Goal: Task Accomplishment & Management: Manage account settings

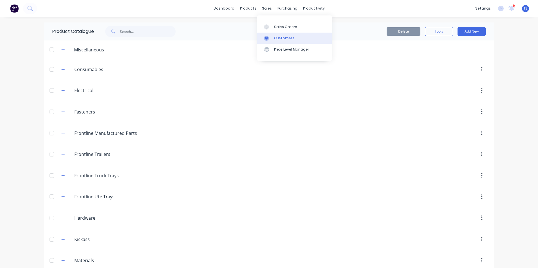
click at [291, 38] on div "Customers" at bounding box center [284, 38] width 20 height 5
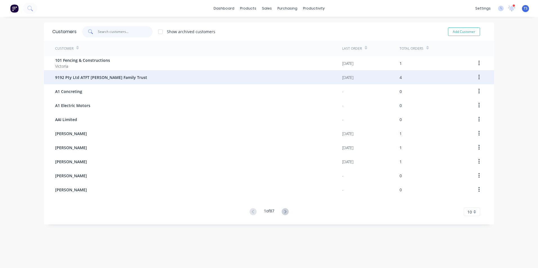
drag, startPoint x: 98, startPoint y: 31, endPoint x: 332, endPoint y: 80, distance: 238.4
click at [100, 33] on input "text" at bounding box center [125, 31] width 55 height 11
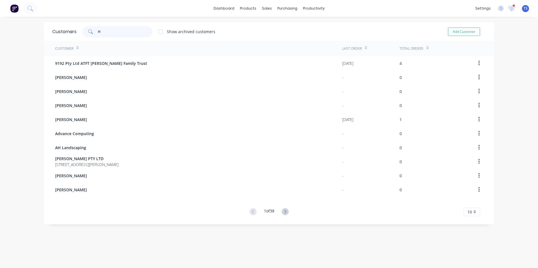
click at [99, 31] on input "H" at bounding box center [125, 31] width 55 height 11
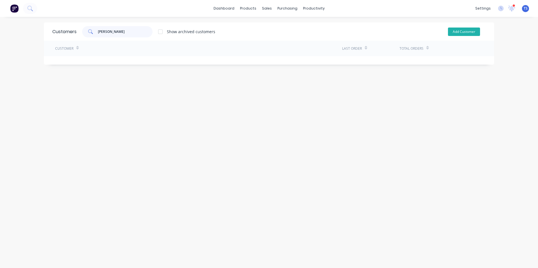
type input "[PERSON_NAME]"
click at [456, 32] on button "Add Customer" at bounding box center [464, 32] width 32 height 8
select select "AU"
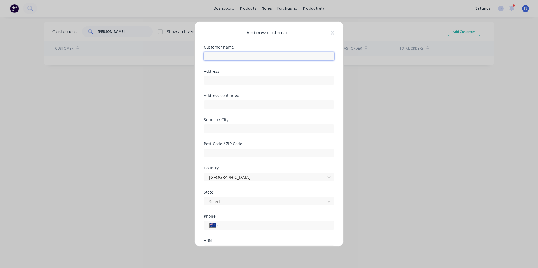
click at [221, 56] on input "text" at bounding box center [269, 56] width 131 height 8
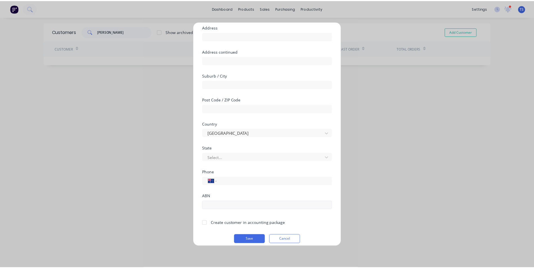
scroll to position [50, 0]
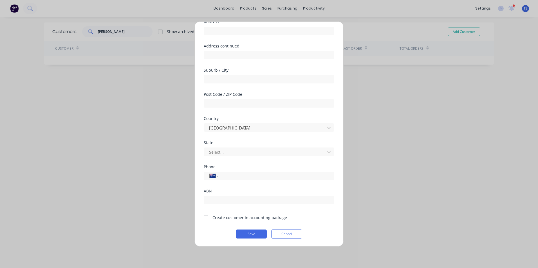
type input "[PERSON_NAME]"
click at [205, 217] on div at bounding box center [205, 217] width 11 height 11
click at [248, 234] on button "Save" at bounding box center [251, 234] width 31 height 9
click at [205, 217] on div at bounding box center [205, 217] width 11 height 11
click at [252, 234] on button "Save" at bounding box center [251, 234] width 31 height 9
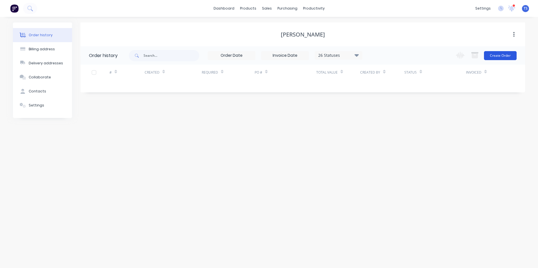
click at [499, 55] on button "Create Order" at bounding box center [500, 55] width 33 height 9
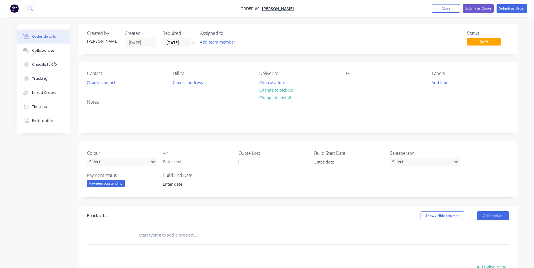
click at [148, 237] on input "text" at bounding box center [195, 235] width 113 height 11
click at [492, 214] on button "Add product" at bounding box center [493, 216] width 32 height 9
click at [479, 232] on div "Product catalogue" at bounding box center [482, 230] width 43 height 8
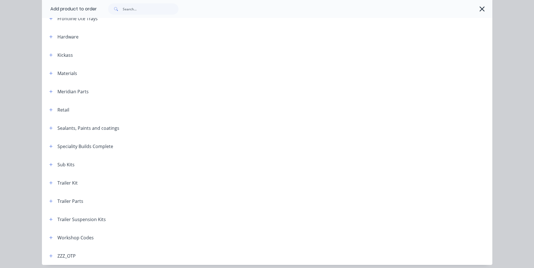
scroll to position [184, 0]
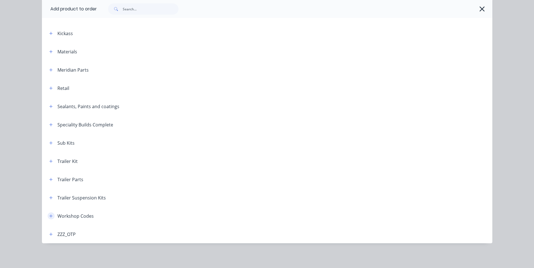
click at [49, 216] on icon "button" at bounding box center [50, 216] width 3 height 4
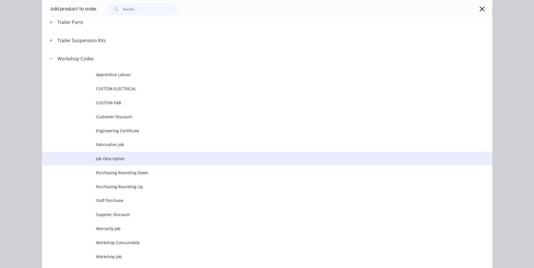
scroll to position [353, 0]
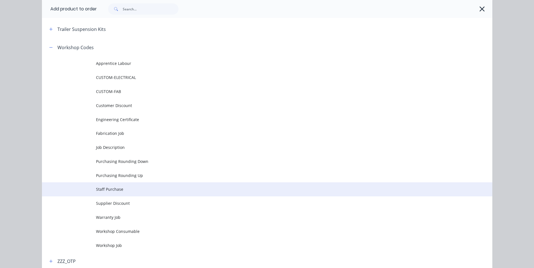
click at [116, 189] on span "Staff Purchase" at bounding box center [254, 190] width 317 height 6
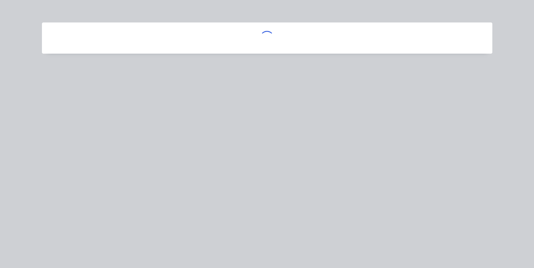
scroll to position [0, 0]
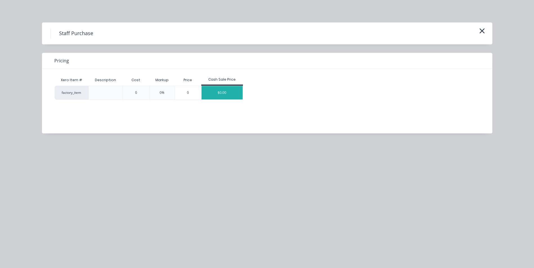
click at [234, 90] on div "$0.00" at bounding box center [221, 93] width 41 height 14
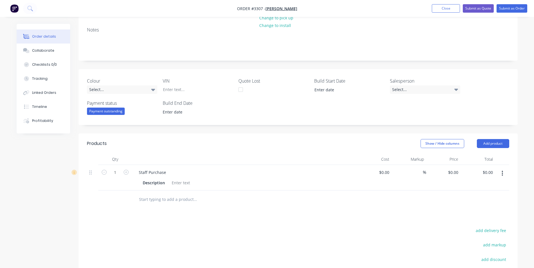
scroll to position [84, 0]
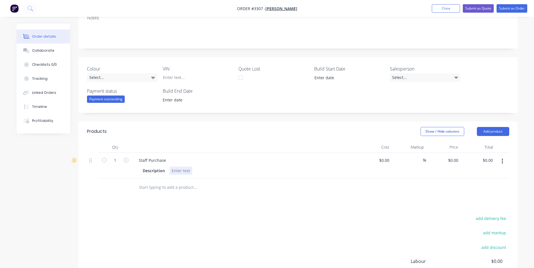
click at [175, 170] on div at bounding box center [180, 171] width 23 height 8
click at [457, 160] on input "0" at bounding box center [453, 160] width 13 height 8
type input "$190.86"
click at [494, 162] on input "190.86" at bounding box center [487, 160] width 15 height 8
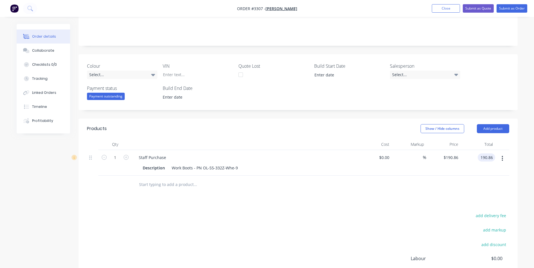
scroll to position [72, 0]
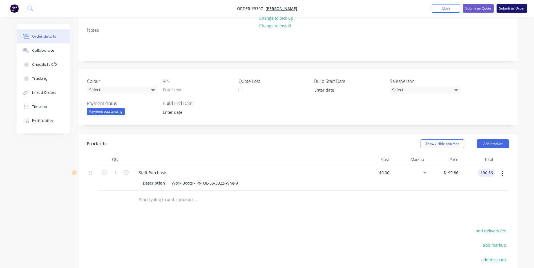
type input "$190.86"
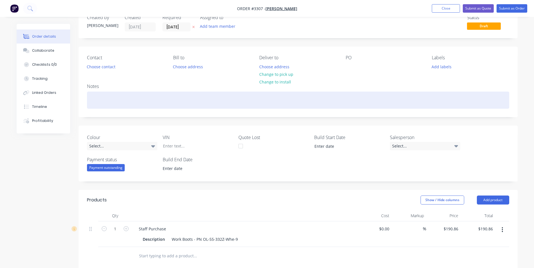
scroll to position [0, 0]
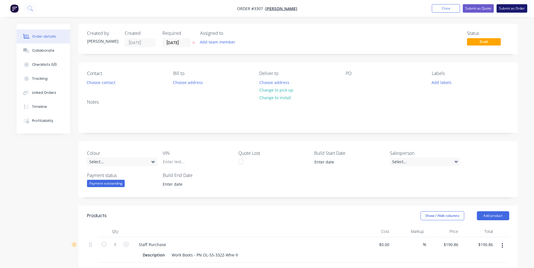
click at [506, 9] on button "Submit as Order" at bounding box center [511, 8] width 31 height 8
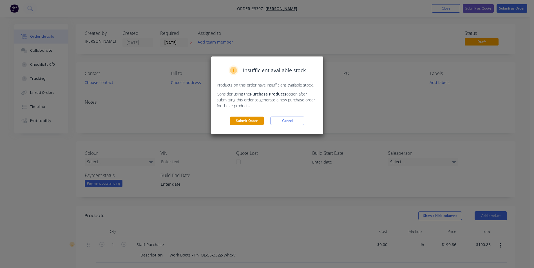
click at [248, 121] on button "Submit Order" at bounding box center [247, 121] width 34 height 8
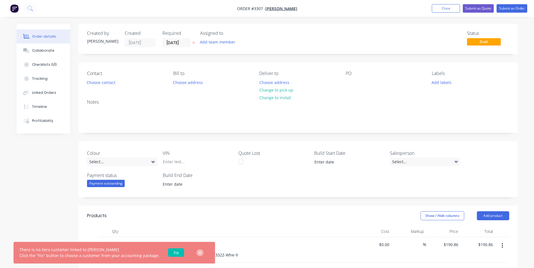
click at [198, 253] on button "button" at bounding box center [199, 253] width 7 height 7
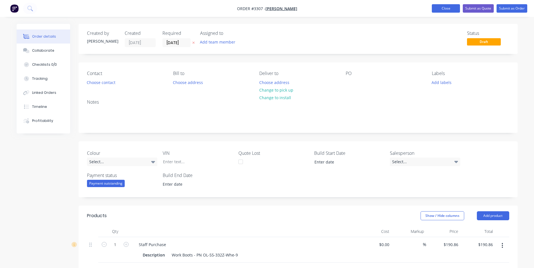
click at [440, 9] on button "Close" at bounding box center [446, 8] width 28 height 8
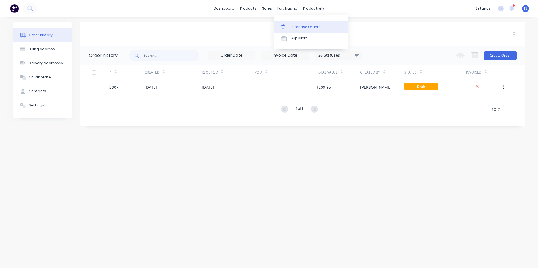
click at [297, 27] on div "Purchase Orders" at bounding box center [306, 26] width 30 height 5
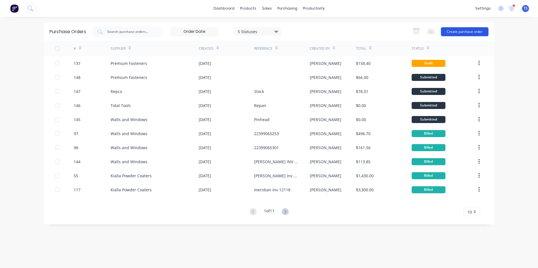
click at [465, 32] on button "Create purchase order" at bounding box center [465, 31] width 48 height 9
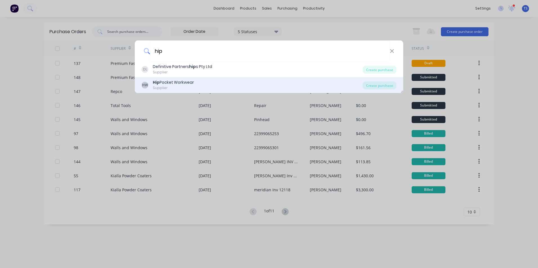
type input "hip"
click at [163, 87] on div "Supplier" at bounding box center [173, 88] width 41 height 5
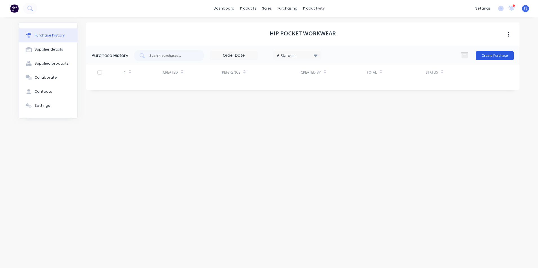
click at [490, 54] on button "Create Purchase" at bounding box center [495, 55] width 38 height 9
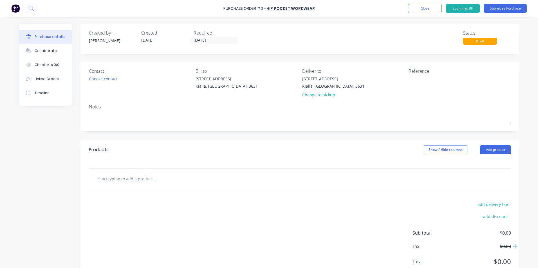
click at [98, 179] on input "text" at bounding box center [154, 178] width 113 height 11
click at [502, 148] on button "Add product" at bounding box center [495, 149] width 31 height 9
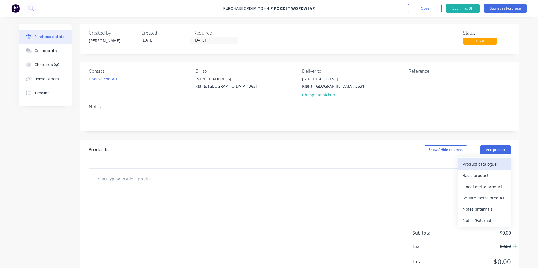
click at [494, 167] on div "Product catalogue" at bounding box center [484, 164] width 43 height 8
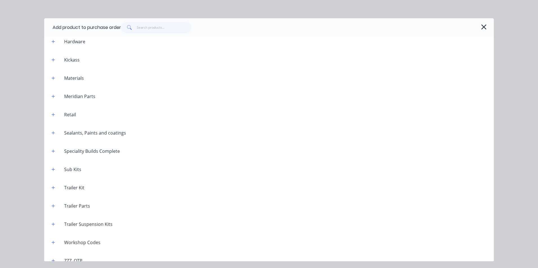
scroll to position [177, 0]
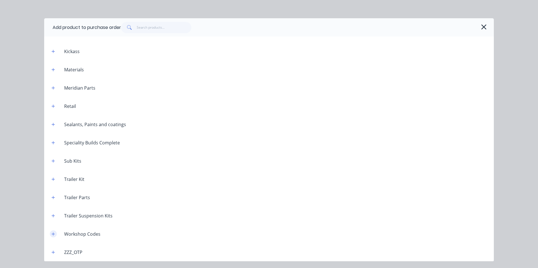
click at [55, 232] on button "button" at bounding box center [53, 234] width 7 height 7
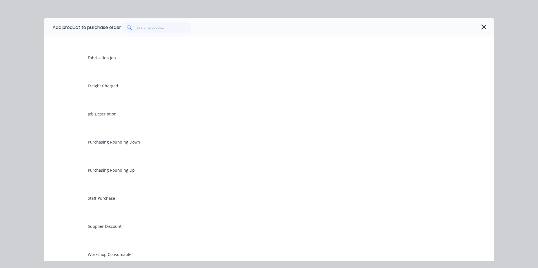
scroll to position [459, 0]
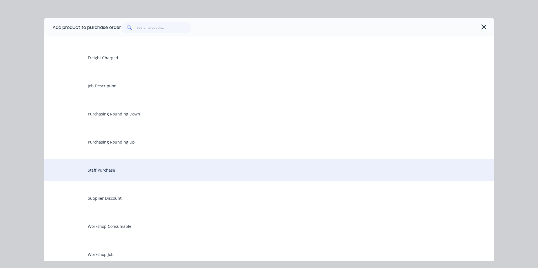
click at [104, 176] on div "Staff Purchase" at bounding box center [269, 170] width 450 height 23
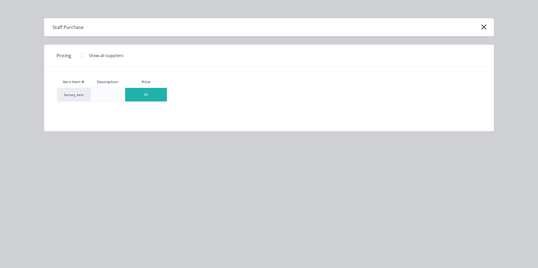
click at [159, 93] on div "$0" at bounding box center [146, 95] width 42 height 14
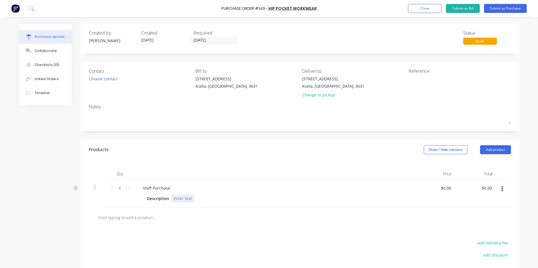
click at [176, 199] on div at bounding box center [182, 199] width 23 height 8
click at [448, 188] on input "0.0000" at bounding box center [444, 188] width 15 height 8
drag, startPoint x: 451, startPoint y: 189, endPoint x: 426, endPoint y: 191, distance: 24.6
click at [426, 191] on div "$0.00 $0.00" at bounding box center [435, 194] width 41 height 28
click at [449, 190] on input "0" at bounding box center [445, 188] width 13 height 8
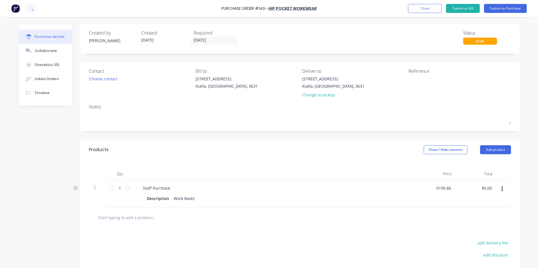
type input "$190.86"
drag, startPoint x: 482, startPoint y: 200, endPoint x: 483, endPoint y: 209, distance: 9.0
click at [482, 200] on div "$190.86 $0.00" at bounding box center [476, 194] width 41 height 28
click at [498, 8] on button "Submit as Purchase" at bounding box center [505, 8] width 43 height 9
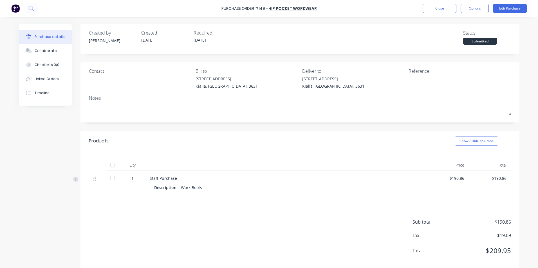
click at [109, 179] on div at bounding box center [112, 178] width 11 height 11
click at [516, 9] on button "Edit Purchase" at bounding box center [510, 8] width 34 height 9
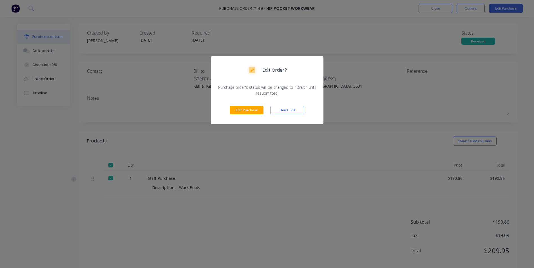
drag, startPoint x: 241, startPoint y: 110, endPoint x: 302, endPoint y: 101, distance: 62.3
click at [241, 110] on button "Edit Purchase" at bounding box center [247, 110] width 34 height 8
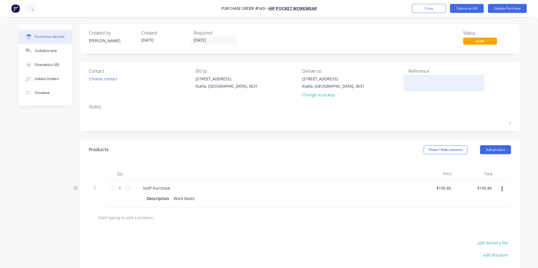
click at [409, 80] on textarea at bounding box center [444, 82] width 70 height 13
type textarea "168424"
type textarea "x"
type textarea "168424"
click at [38, 52] on div "Collaborate" at bounding box center [46, 50] width 22 height 5
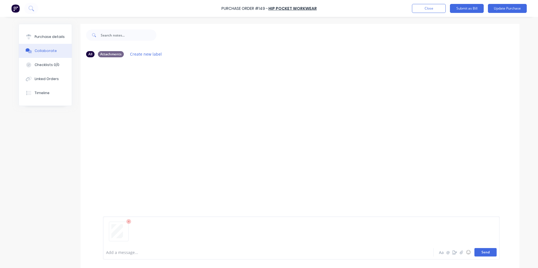
click at [484, 252] on button "Send" at bounding box center [485, 252] width 22 height 8
click at [46, 37] on div "Purchase details" at bounding box center [50, 36] width 30 height 5
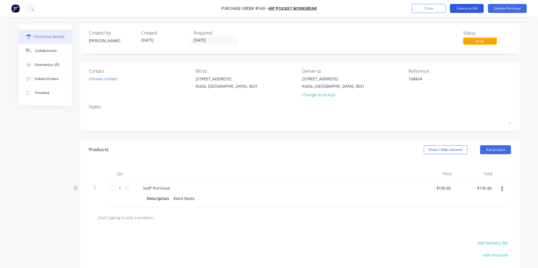
click at [468, 8] on button "Submit as Bill" at bounding box center [467, 8] width 34 height 9
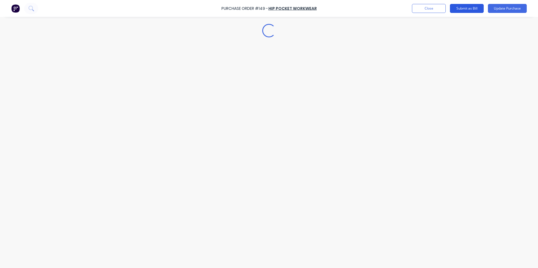
type textarea "x"
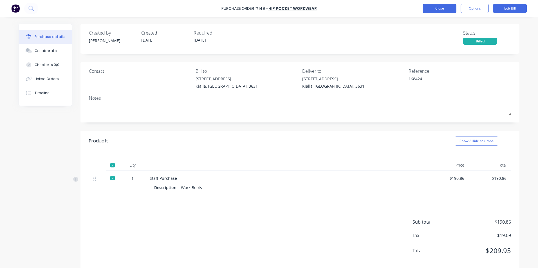
click at [441, 8] on button "Close" at bounding box center [440, 8] width 34 height 9
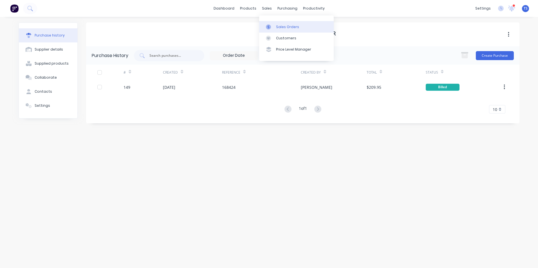
click at [281, 25] on div "Sales Orders" at bounding box center [287, 26] width 23 height 5
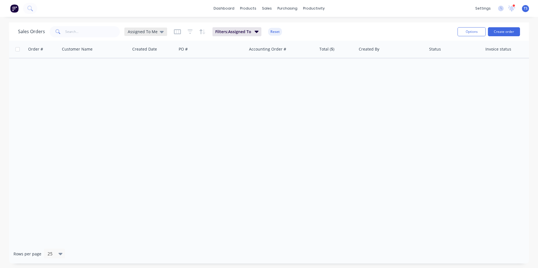
click at [160, 31] on icon at bounding box center [162, 32] width 4 height 2
click at [140, 77] on button "None" at bounding box center [158, 80] width 64 height 6
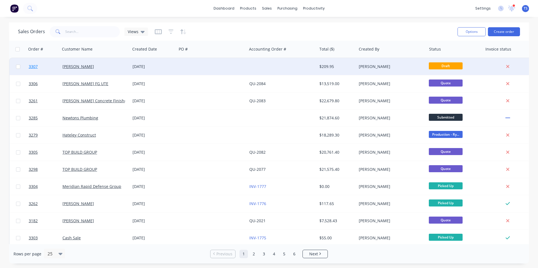
click at [35, 66] on span "3307" at bounding box center [33, 67] width 9 height 6
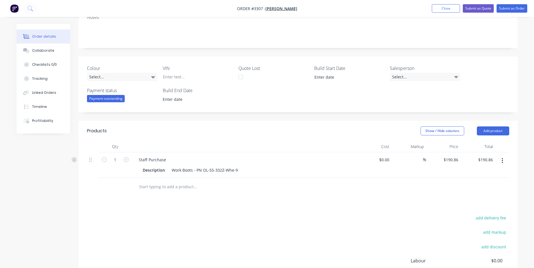
scroll to position [84, 0]
click at [73, 161] on icon at bounding box center [73, 160] width 5 height 5
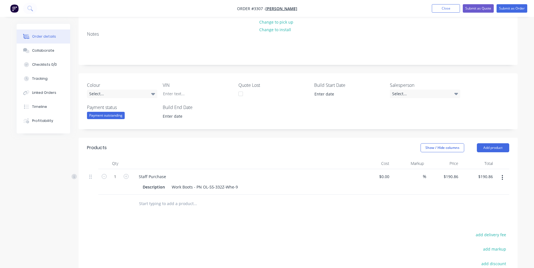
scroll to position [0, 0]
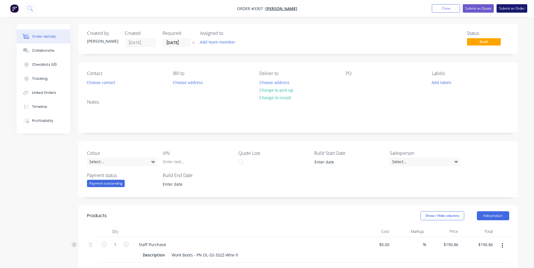
click at [508, 8] on button "Submit as Order" at bounding box center [511, 8] width 31 height 8
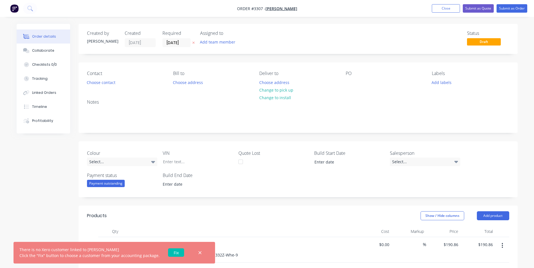
click at [176, 254] on link "Fix" at bounding box center [176, 253] width 16 height 8
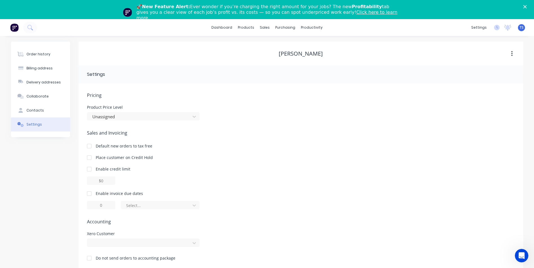
scroll to position [19, 0]
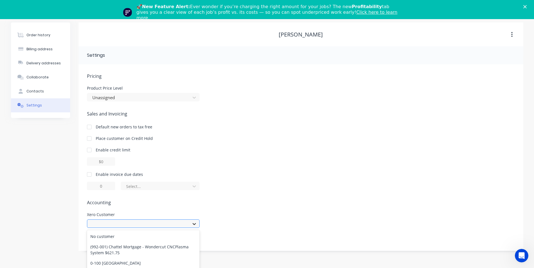
click at [194, 223] on div "2452 results available. Use Up and Down to choose options, press Enter to selec…" at bounding box center [143, 224] width 113 height 8
type input "hay"
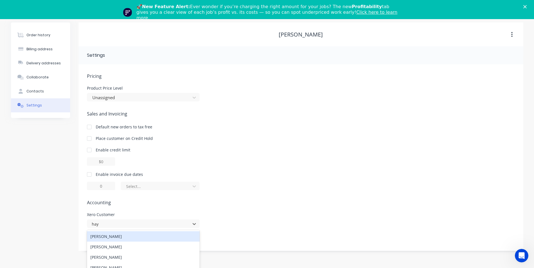
scroll to position [66, 0]
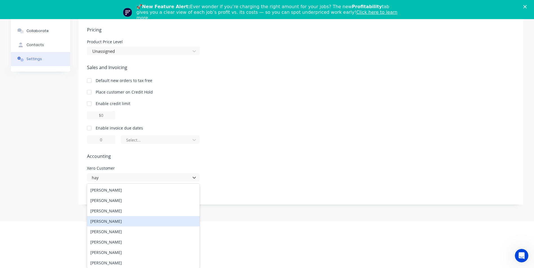
click at [143, 221] on div "[PERSON_NAME]" at bounding box center [143, 221] width 113 height 10
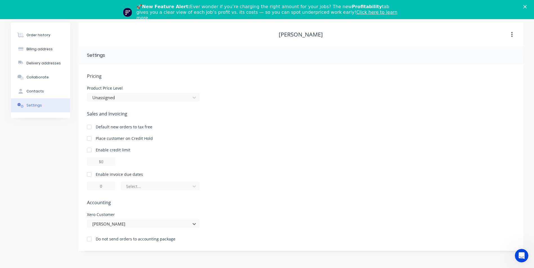
scroll to position [19, 0]
click at [30, 35] on div "Order history" at bounding box center [38, 35] width 24 height 5
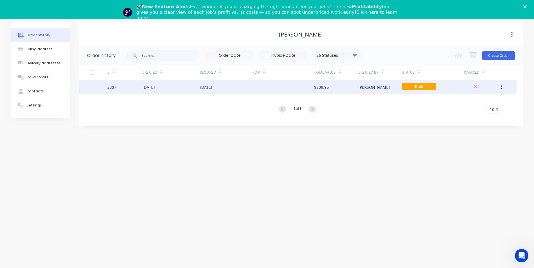
click at [122, 88] on div "3307" at bounding box center [124, 87] width 35 height 14
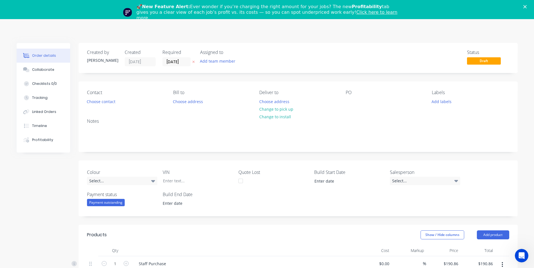
click at [526, 5] on icon "Close" at bounding box center [524, 6] width 3 height 3
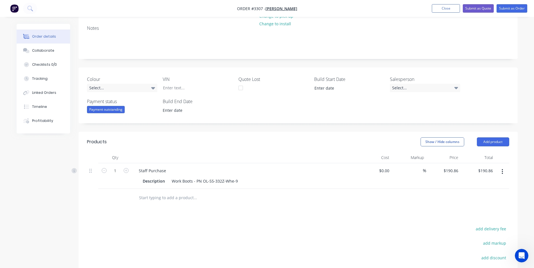
scroll to position [72, 0]
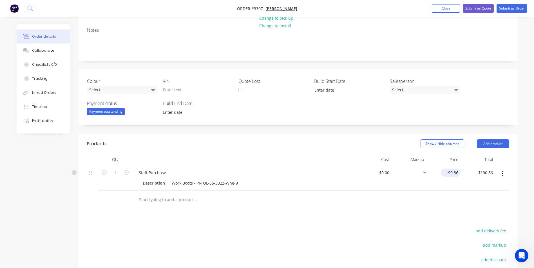
click at [456, 173] on input "190.86" at bounding box center [451, 173] width 17 height 8
type input "$0.00"
click at [488, 175] on input "0.00" at bounding box center [486, 173] width 17 height 8
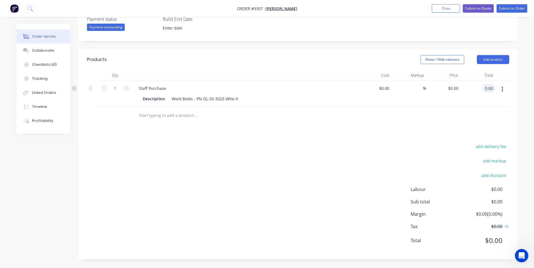
scroll to position [0, 0]
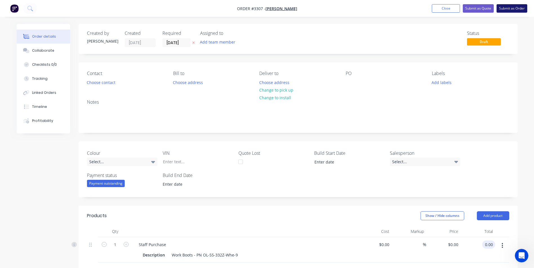
type input "$0.00"
click at [505, 8] on button "Submit as Order" at bounding box center [511, 8] width 31 height 8
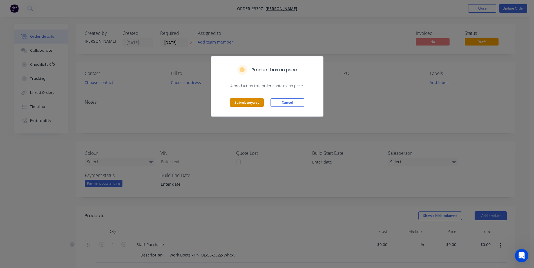
click at [248, 104] on button "Submit anyway" at bounding box center [247, 102] width 34 height 8
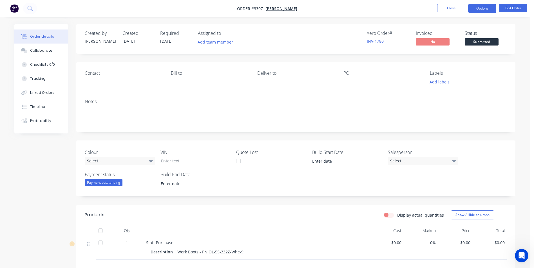
click at [481, 9] on button "Options" at bounding box center [482, 8] width 28 height 9
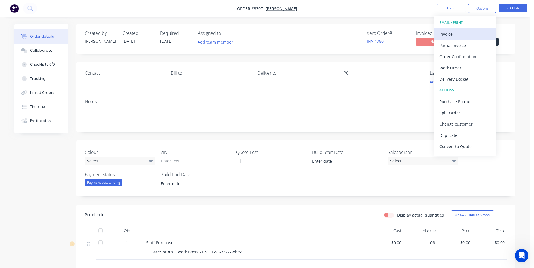
click at [445, 34] on div "Invoice" at bounding box center [465, 34] width 52 height 8
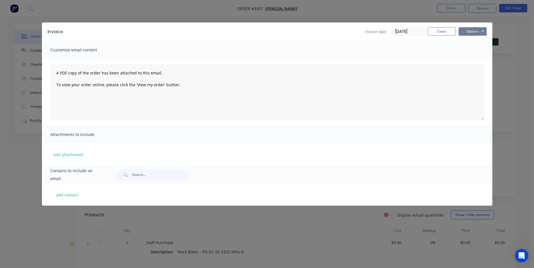
click at [480, 32] on button "Options" at bounding box center [472, 31] width 28 height 8
click at [472, 52] on button "Print" at bounding box center [476, 50] width 36 height 9
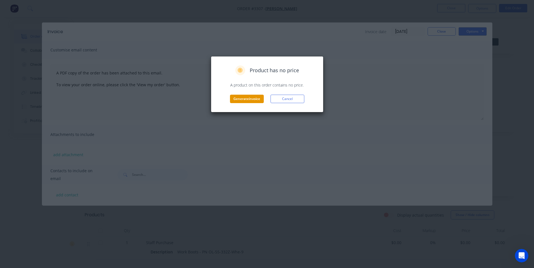
click at [245, 97] on button "Generate invoice" at bounding box center [247, 99] width 34 height 8
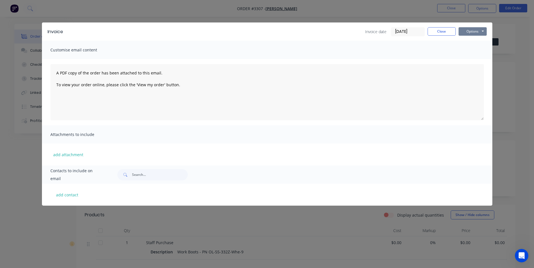
click at [483, 31] on button "Options" at bounding box center [472, 31] width 28 height 8
click at [433, 32] on button "Close" at bounding box center [441, 31] width 28 height 8
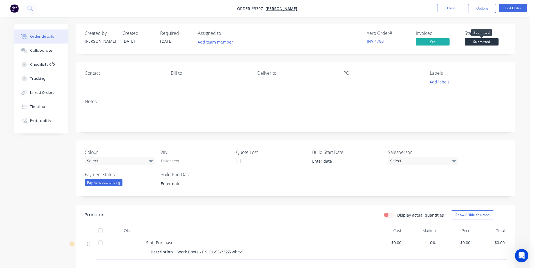
click at [475, 43] on span "Submitted" at bounding box center [482, 41] width 34 height 7
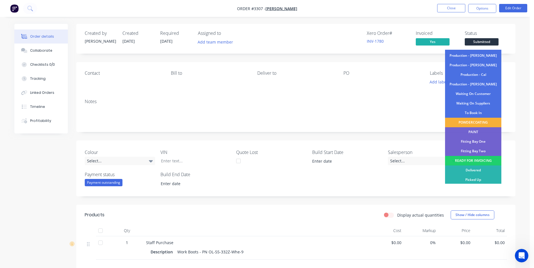
scroll to position [57, 0]
click at [469, 181] on div "Picked Up" at bounding box center [473, 179] width 56 height 10
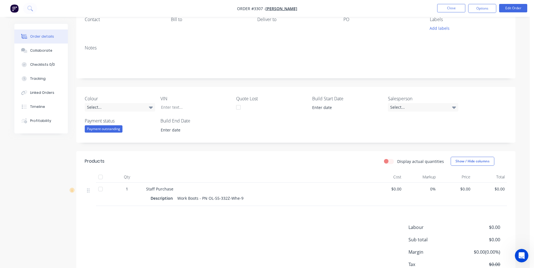
scroll to position [56, 0]
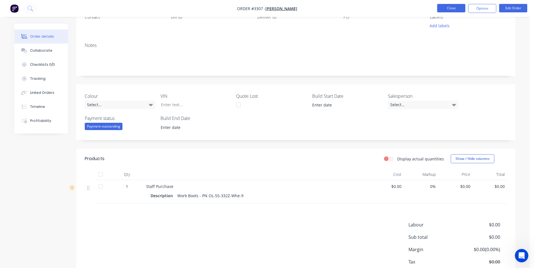
click at [452, 8] on button "Close" at bounding box center [451, 8] width 28 height 8
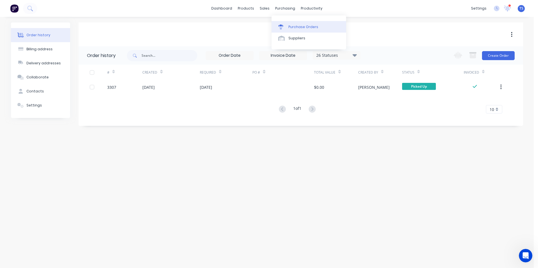
click at [291, 27] on div "Purchase Orders" at bounding box center [303, 26] width 30 height 5
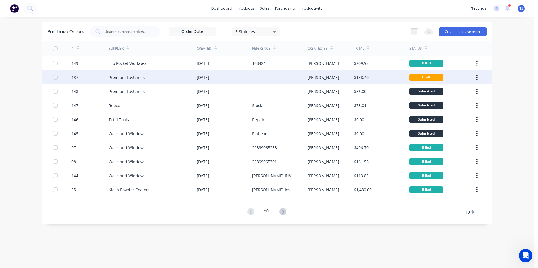
click at [129, 78] on div "Premium Fasteners" at bounding box center [127, 78] width 37 height 6
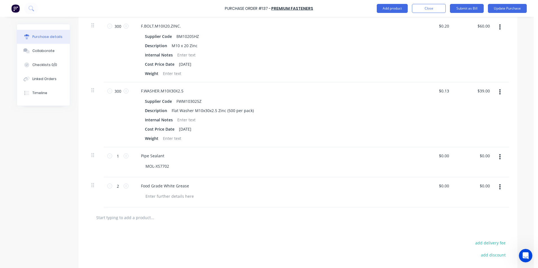
scroll to position [294, 0]
type textarea "x"
drag, startPoint x: 447, startPoint y: 154, endPoint x: 435, endPoint y: 154, distance: 12.1
click at [435, 154] on input "0.0000" at bounding box center [442, 154] width 15 height 8
type input "86.50"
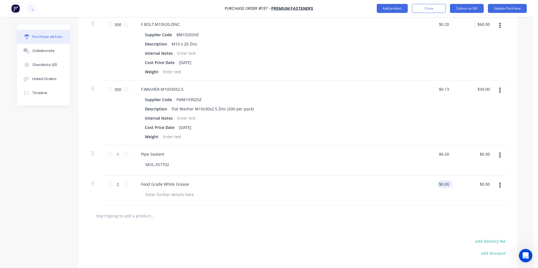
type textarea "x"
type input "$86.50"
type input "0.0000"
click at [448, 183] on input "0.0000" at bounding box center [442, 184] width 15 height 8
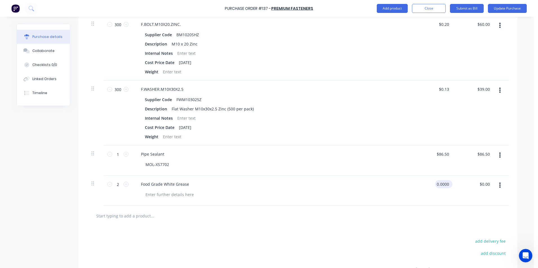
click at [446, 185] on input "0.0000" at bounding box center [442, 184] width 15 height 8
type textarea "x"
type input "$0.00"
drag, startPoint x: 449, startPoint y: 184, endPoint x: 430, endPoint y: 186, distance: 19.0
click at [430, 186] on div "$0.00 $0.00" at bounding box center [433, 191] width 41 height 30
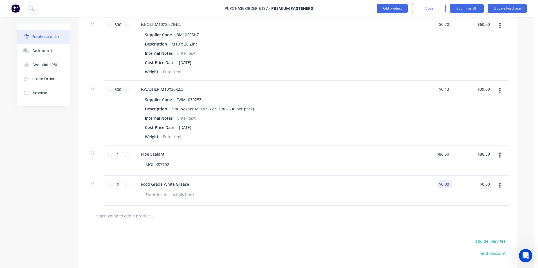
type textarea "x"
drag, startPoint x: 430, startPoint y: 186, endPoint x: 447, endPoint y: 183, distance: 17.2
click at [447, 183] on input "0" at bounding box center [446, 184] width 8 height 8
type input "0"
type input "28.44"
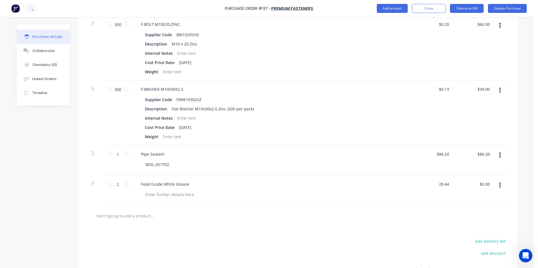
type textarea "x"
type input "$28.44"
type input "$56.88"
click at [465, 192] on div "$56.88 $0.00" at bounding box center [474, 191] width 41 height 30
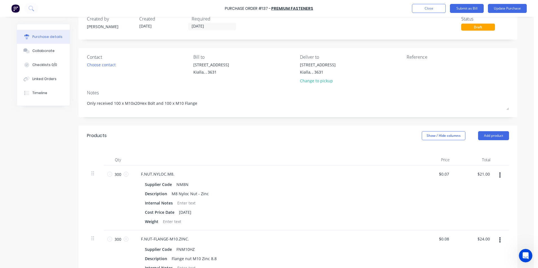
scroll to position [0, 0]
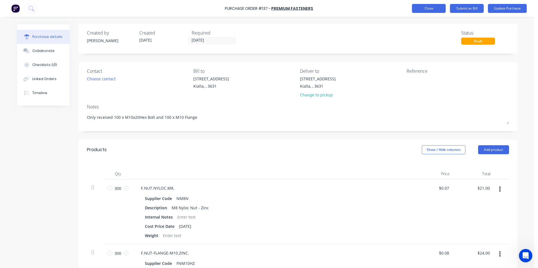
click at [429, 8] on button "Close" at bounding box center [429, 8] width 34 height 9
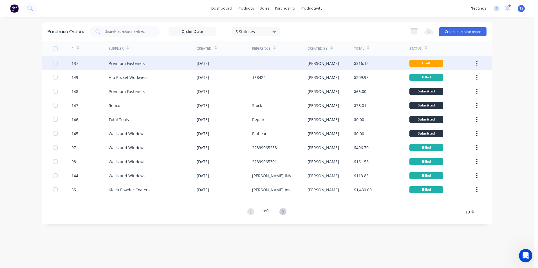
click at [120, 63] on div "Premium Fasteners" at bounding box center [127, 63] width 37 height 6
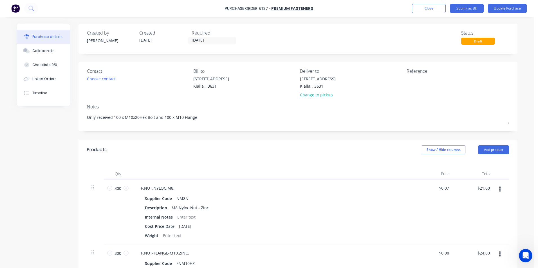
click at [483, 41] on div "Draft" at bounding box center [478, 41] width 34 height 7
click at [508, 8] on button "Update Purchase" at bounding box center [507, 8] width 39 height 9
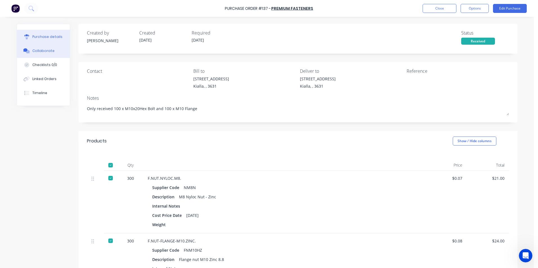
click at [41, 51] on div "Collaborate" at bounding box center [43, 50] width 22 height 5
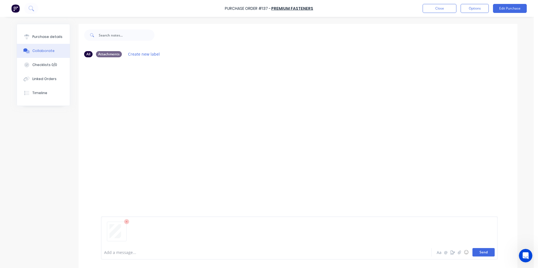
click at [482, 253] on button "Send" at bounding box center [483, 252] width 22 height 8
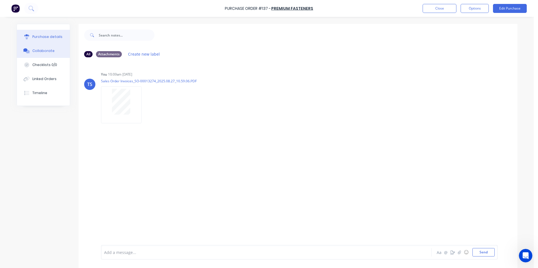
click at [54, 34] on button "Purchase details" at bounding box center [43, 37] width 53 height 14
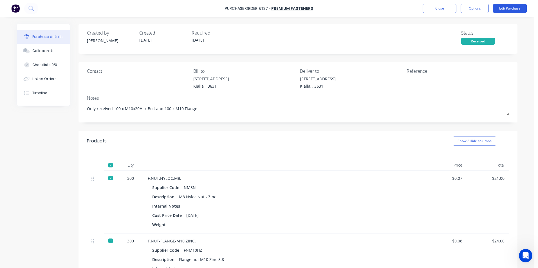
click at [510, 7] on button "Edit Purchase" at bounding box center [510, 8] width 34 height 9
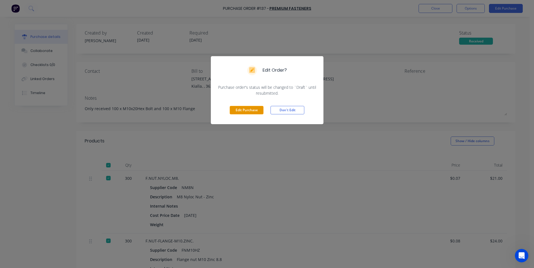
click at [254, 111] on button "Edit Purchase" at bounding box center [247, 110] width 34 height 8
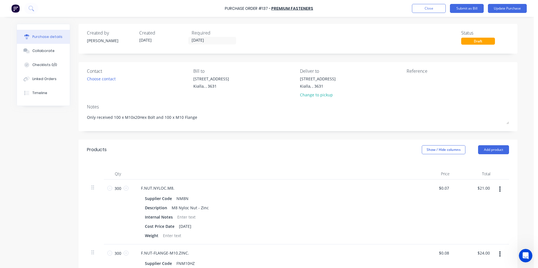
type textarea "x"
click at [407, 80] on textarea at bounding box center [442, 82] width 70 height 13
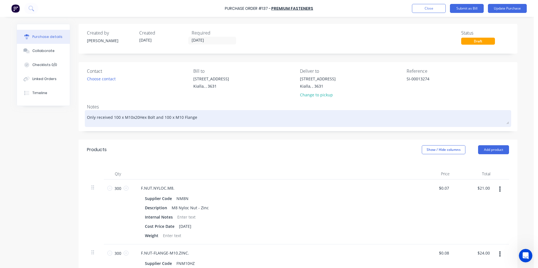
type textarea "SI-00013274"
type textarea "x"
type textarea "SI-00013274"
click at [196, 118] on textarea "Only received 100 x M10x20Hex Bolt and 100 x M10 Flange" at bounding box center [298, 118] width 422 height 13
type textarea "x"
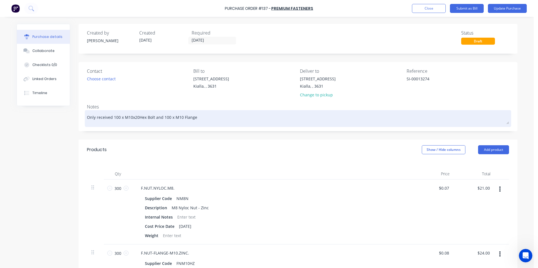
type textarea "Only received 100 x M10x20Hex Bolt and 100 x M10 Flang"
type textarea "x"
type textarea "Only received 100 x M10x20Hex Bolt and 100 x M10 Flan"
type textarea "x"
type textarea "Only received 100 x M10x20Hex Bolt and 100 x M10 Fla"
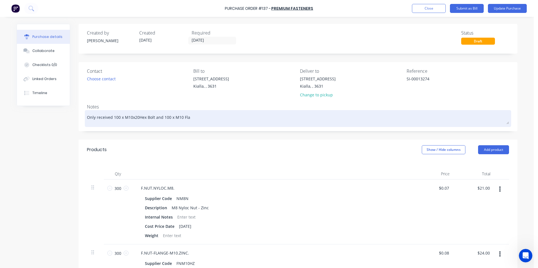
type textarea "x"
type textarea "Only received 100 x M10x20Hex Bolt and 100 x M10 Fl"
type textarea "x"
type textarea "Only received 100 x M10x20Hex Bolt and 100 x M10 F"
type textarea "x"
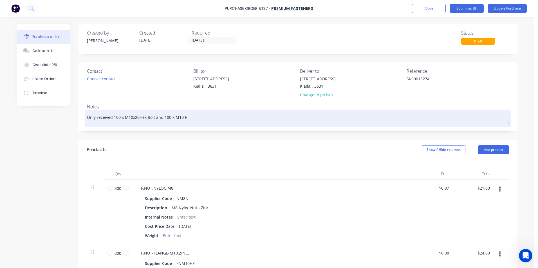
type textarea "Only received 100 x M10x20Hex Bolt and 100 x M10"
type textarea "x"
type textarea "Only received 100 x M10x20Hex Bolt and 100 x M10"
type textarea "x"
type textarea "Only received 100 x M10x20Hex Bolt and 100 x M1"
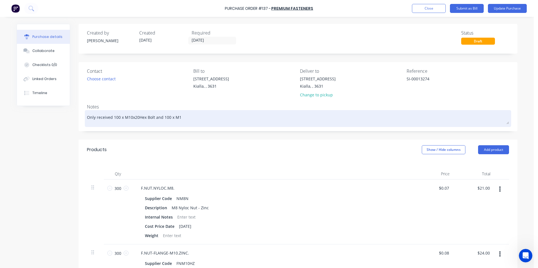
type textarea "x"
type textarea "Only received 100 x M10x20Hex Bolt and 100 x M"
type textarea "x"
type textarea "Only received 100 x M10x20Hex Bolt and 100 x"
type textarea "x"
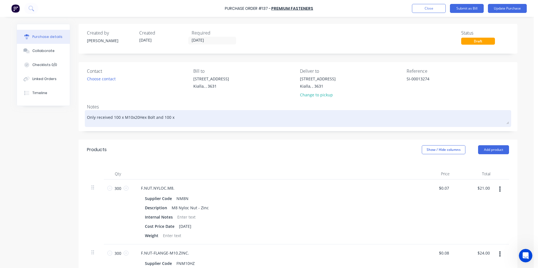
type textarea "Only received 100 x M10x20Hex Bolt and 100 x"
type textarea "x"
type textarea "Only received 100 x M10x20Hex Bolt and 100"
type textarea "x"
type textarea "Only received 100 x M10x20Hex Bolt and 100"
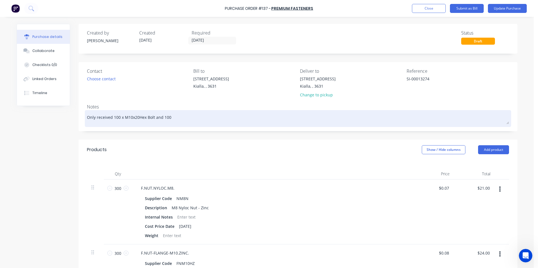
type textarea "x"
type textarea "Only received 100 x M10x20Hex Bolt and 10"
type textarea "x"
type textarea "Only received 100 x M10x20Hex Bolt and 1"
type textarea "x"
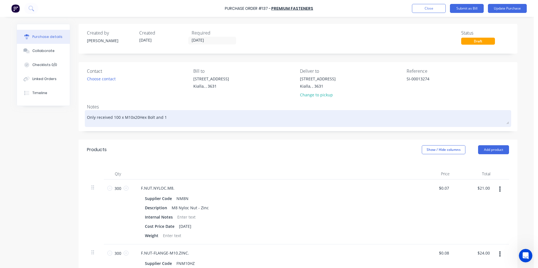
type textarea "Only received 100 x M10x20Hex Bolt and"
type textarea "x"
type textarea "Only received 100 x M10x20Hex Bolt and"
type textarea "x"
type textarea "Only received 100 x M10x20Hex Bolt an"
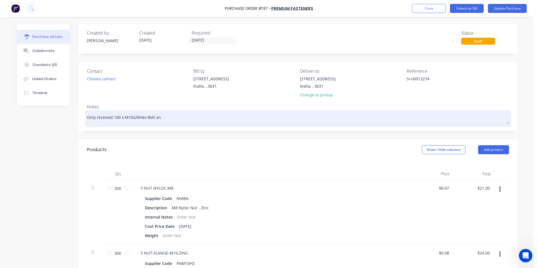
type textarea "x"
type textarea "Only received 100 x M10x20Hex Bolt a"
type textarea "x"
type textarea "Only received 100 x M10x20Hex Bolt"
type textarea "x"
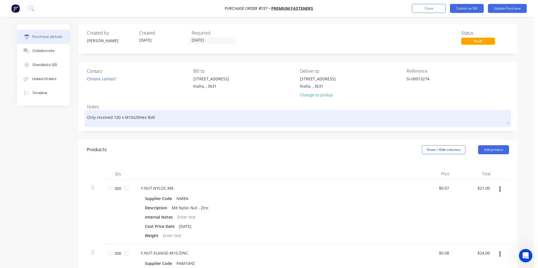
type textarea "Only received 100 x M10x20Hex Bolt"
type textarea "x"
type textarea "Only received 100 x M10x20Hex Bol"
type textarea "x"
type textarea "Only received 100 x M10x20Hex Bo"
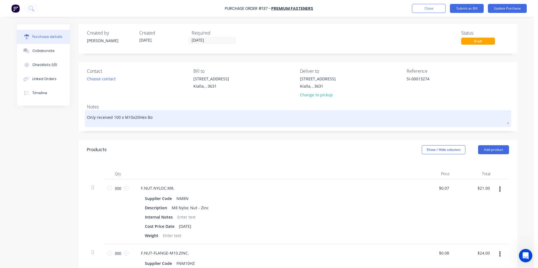
type textarea "x"
type textarea "Only received 100 x M10x20Hex B"
type textarea "x"
type textarea "Only received 100 x M10x20Hex"
type textarea "x"
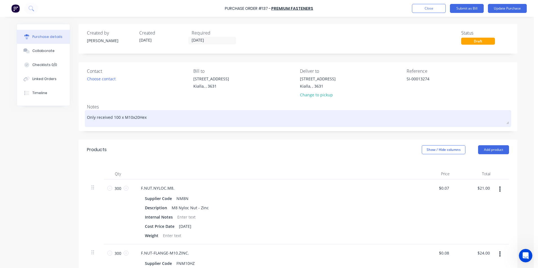
type textarea "Only received 100 x M10x20Hex"
type textarea "x"
type textarea "Only received 100 x M10x20He"
type textarea "x"
type textarea "Only received 100 x M10x20H"
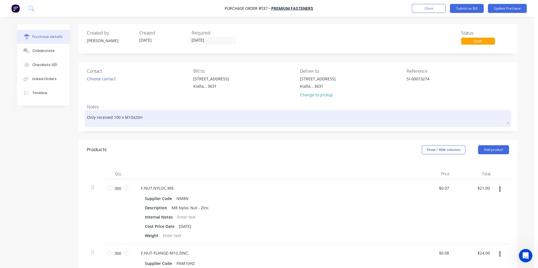
type textarea "x"
type textarea "Only received 100 x M10x20"
type textarea "x"
type textarea "Only received 100 x M10x2"
type textarea "x"
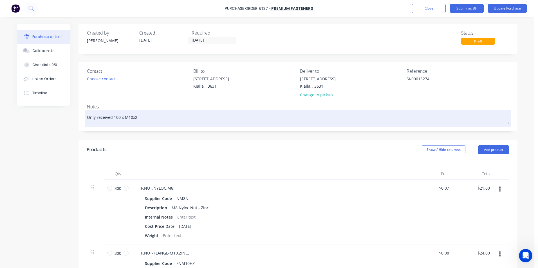
type textarea "Only received 100 x M10x"
type textarea "x"
type textarea "Only received 100 x M10"
type textarea "x"
type textarea "Only received 100 x M1"
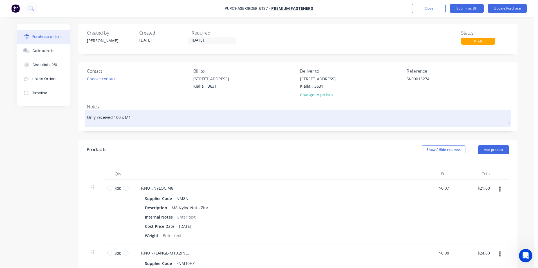
type textarea "x"
type textarea "Only received 100 x M"
type textarea "x"
type textarea "Only received 100 x"
type textarea "x"
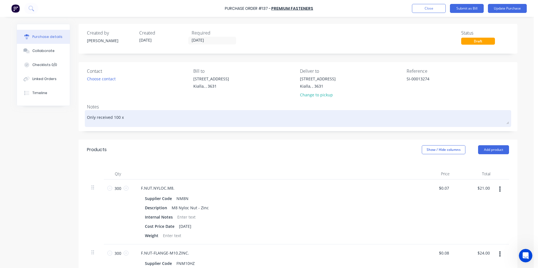
type textarea "Only received 100 x"
type textarea "x"
type textarea "Only received 100"
type textarea "x"
type textarea "Only received 100"
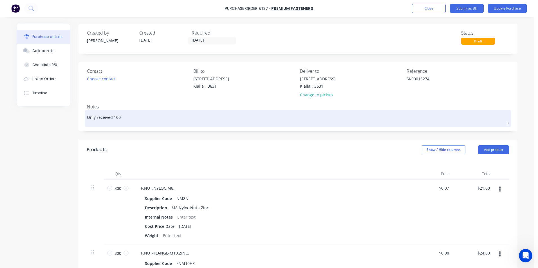
type textarea "x"
type textarea "Only received 10"
type textarea "x"
type textarea "Only received 1"
type textarea "x"
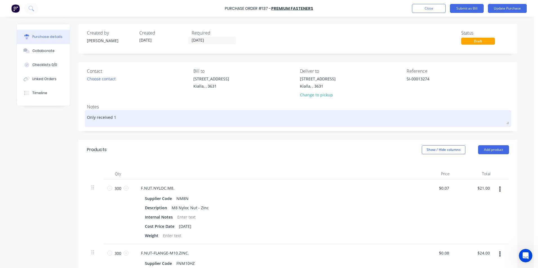
type textarea "Only received"
type textarea "x"
type textarea "Only received"
type textarea "x"
type textarea "Only receive"
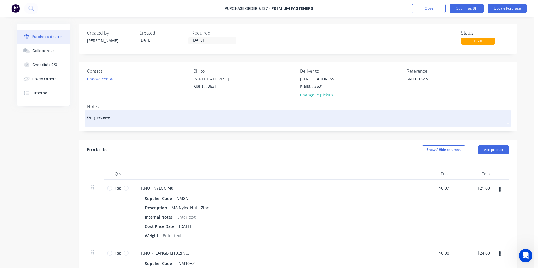
type textarea "x"
type textarea "Only receiv"
type textarea "x"
type textarea "Only recei"
type textarea "x"
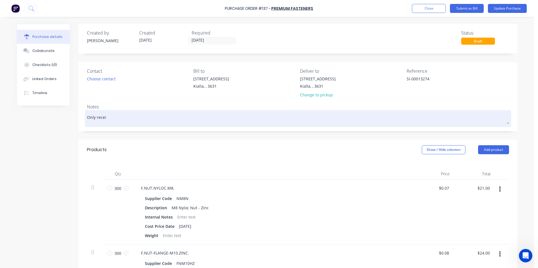
type textarea "Only rece"
type textarea "x"
type textarea "Only rec"
type textarea "x"
type textarea "Only r"
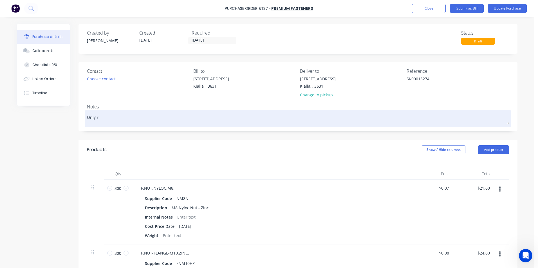
type textarea "x"
type textarea "Only"
type textarea "x"
type textarea "Only"
type textarea "x"
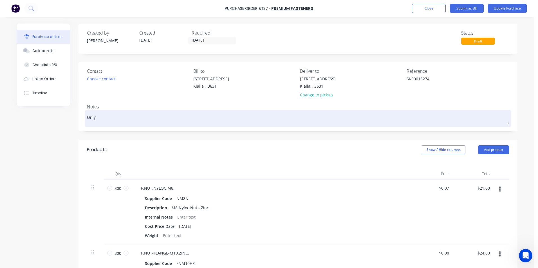
type textarea "Onl"
type textarea "x"
type textarea "On"
type textarea "x"
type textarea "O"
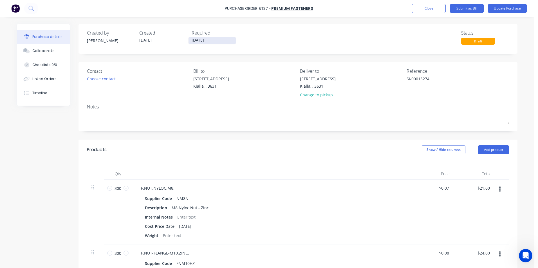
type textarea "x"
drag, startPoint x: 208, startPoint y: 39, endPoint x: 185, endPoint y: 40, distance: 23.6
click at [185, 40] on div "Created by [PERSON_NAME] Created [DATE] Required [DATE]" at bounding box center [163, 37] width 153 height 15
click at [209, 39] on input "[DATE]" at bounding box center [212, 40] width 47 height 7
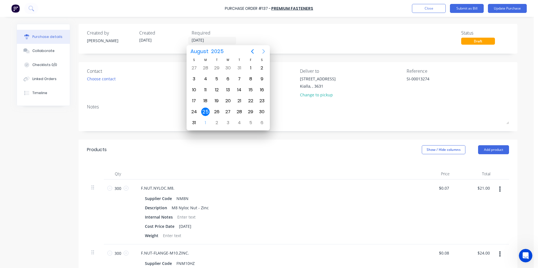
click at [264, 51] on icon "Next page" at bounding box center [263, 51] width 7 height 7
click at [240, 100] on div "25" at bounding box center [239, 101] width 8 height 8
type textarea "x"
type input "[DATE]"
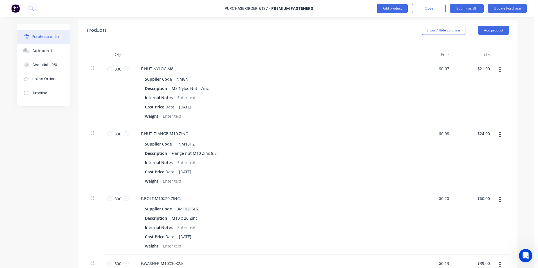
scroll to position [97, 0]
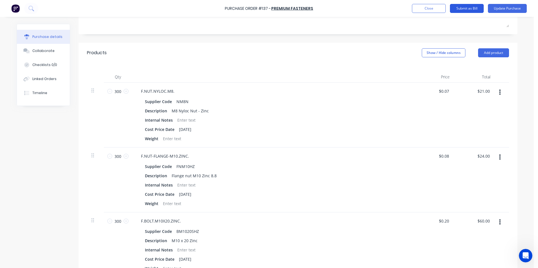
click at [467, 8] on button "Submit as Bill" at bounding box center [467, 8] width 34 height 9
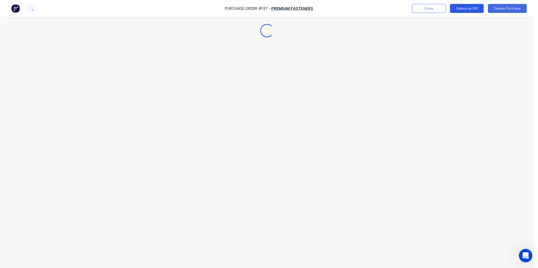
scroll to position [0, 0]
type textarea "x"
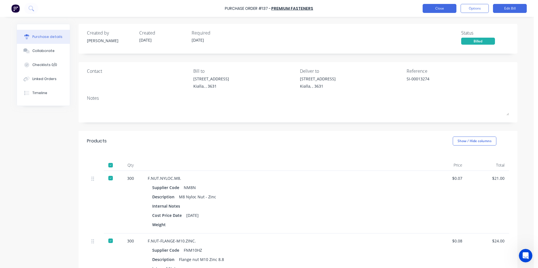
click at [440, 8] on button "Close" at bounding box center [440, 8] width 34 height 9
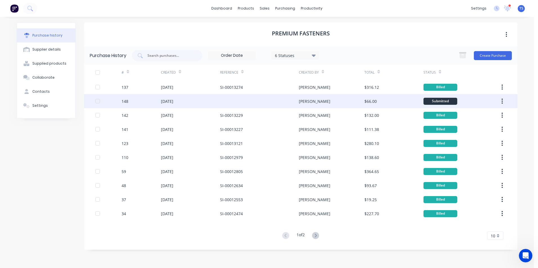
click at [170, 102] on div "[DATE]" at bounding box center [167, 101] width 12 height 6
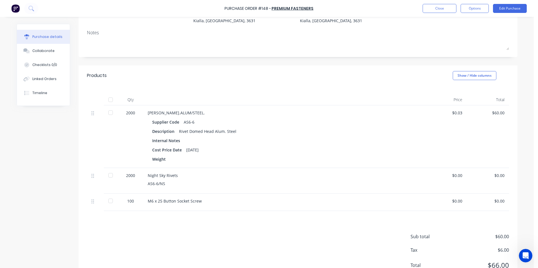
scroll to position [56, 0]
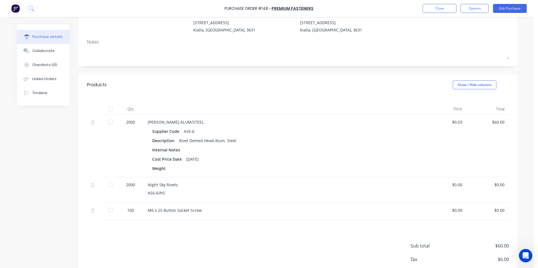
click at [107, 122] on div at bounding box center [110, 121] width 11 height 11
click at [110, 186] on div at bounding box center [110, 184] width 11 height 11
click at [108, 211] on div at bounding box center [110, 210] width 11 height 11
click at [447, 10] on button "Close" at bounding box center [440, 8] width 34 height 9
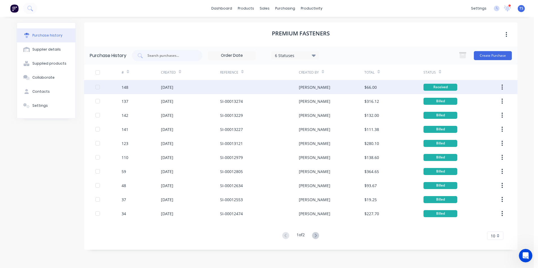
click at [191, 87] on div "[DATE]" at bounding box center [190, 87] width 59 height 14
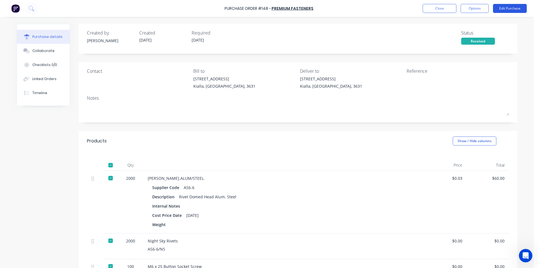
click at [511, 10] on button "Edit Purchase" at bounding box center [510, 8] width 34 height 9
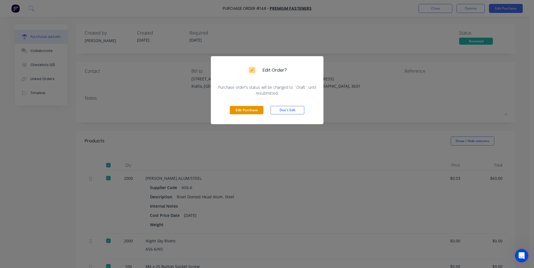
click at [257, 112] on button "Edit Purchase" at bounding box center [247, 110] width 34 height 8
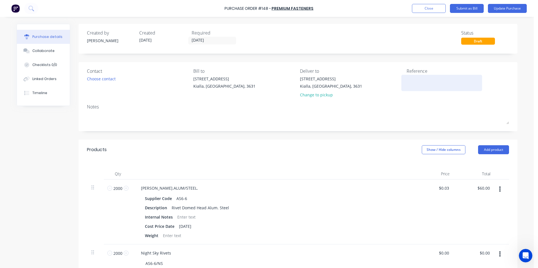
click at [409, 78] on textarea at bounding box center [442, 82] width 70 height 13
type textarea "SI-00013313"
type textarea "x"
type textarea "SI-00013313"
click at [208, 39] on input "[DATE]" at bounding box center [212, 40] width 47 height 7
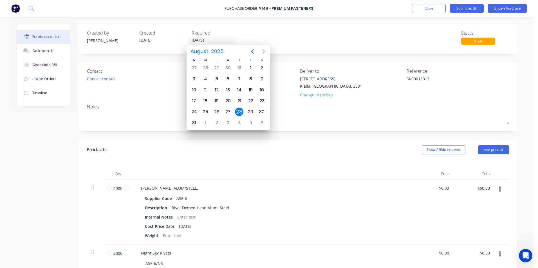
click at [263, 50] on icon "Next page" at bounding box center [263, 51] width 7 height 7
click at [206, 113] on div "29" at bounding box center [205, 112] width 8 height 8
type textarea "x"
type input "[DATE]"
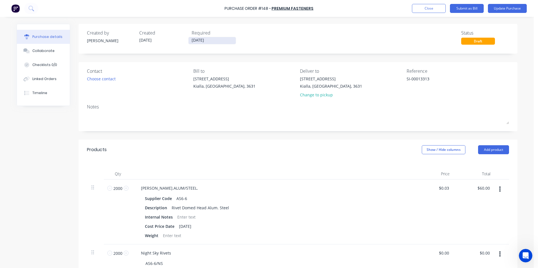
click at [213, 40] on input "[DATE]" at bounding box center [212, 40] width 47 height 7
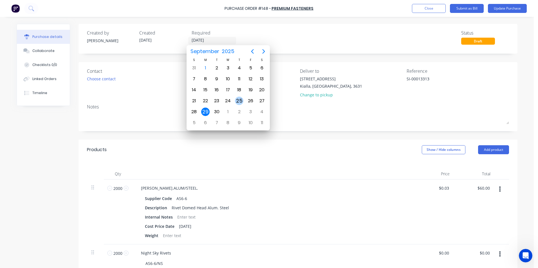
click at [241, 100] on div "25" at bounding box center [239, 101] width 8 height 8
type textarea "x"
type input "[DATE]"
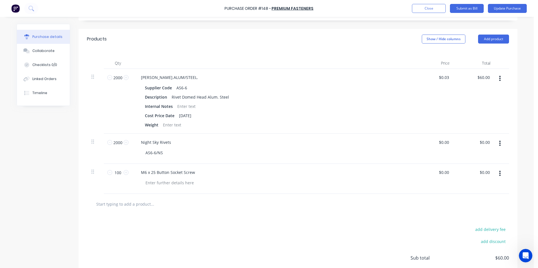
scroll to position [113, 0]
type textarea "x"
type input "0.0000"
click at [447, 142] on input "0.0000" at bounding box center [442, 141] width 15 height 8
type textarea "x"
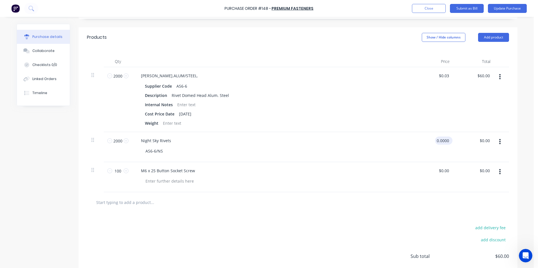
click at [447, 140] on input "0.0000" at bounding box center [442, 141] width 15 height 8
type input "0"
type input ".08"
type textarea "x"
type input "$0.08"
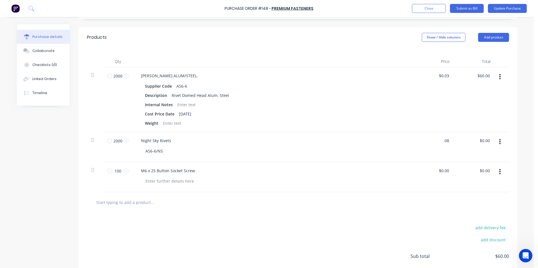
type input "$160.00"
click at [397, 146] on div "Night Sky Rivets AS6-6/NS" at bounding box center [272, 147] width 281 height 30
type textarea "x"
click at [166, 182] on div at bounding box center [169, 181] width 57 height 8
type textarea "x"
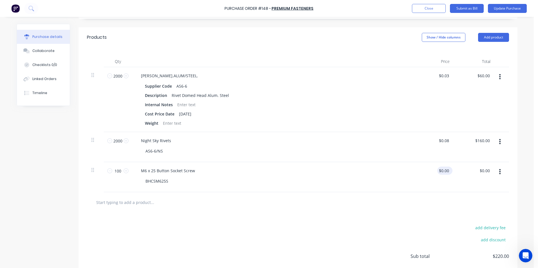
type input "0.0000"
click at [447, 170] on input "0.0000" at bounding box center [443, 171] width 13 height 8
type textarea "x"
drag, startPoint x: 447, startPoint y: 171, endPoint x: 427, endPoint y: 174, distance: 20.1
click at [427, 174] on div "0.0000 0.0000" at bounding box center [433, 177] width 41 height 30
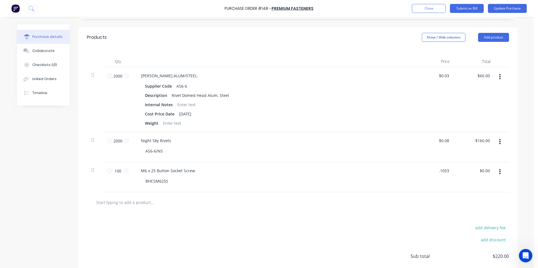
type input ".1053"
type textarea "x"
type input "$0.1053"
type input "$10.53"
click at [379, 175] on div "M6 x 25 Button Socket Screw" at bounding box center [272, 171] width 272 height 8
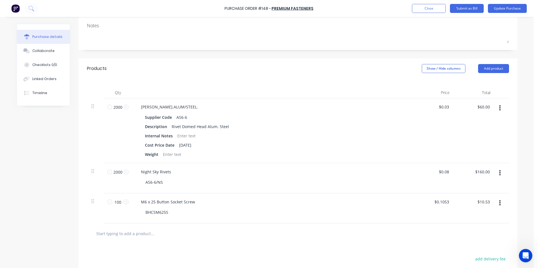
scroll to position [71, 0]
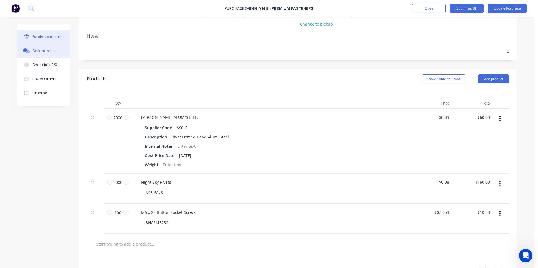
click at [43, 52] on div "Collaborate" at bounding box center [43, 50] width 22 height 5
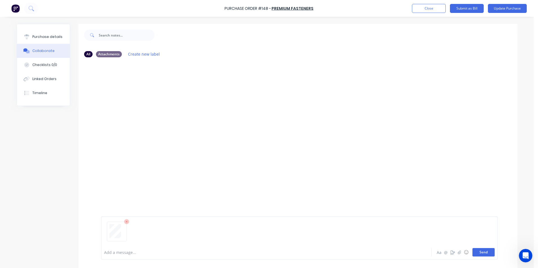
click at [478, 253] on button "Send" at bounding box center [483, 252] width 22 height 8
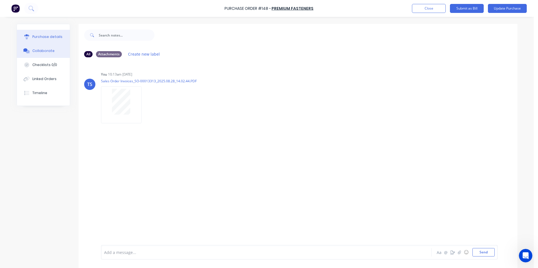
click at [49, 36] on div "Purchase details" at bounding box center [47, 36] width 30 height 5
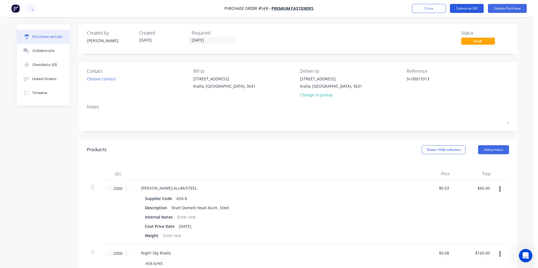
click at [475, 8] on button "Submit as Bill" at bounding box center [467, 8] width 34 height 9
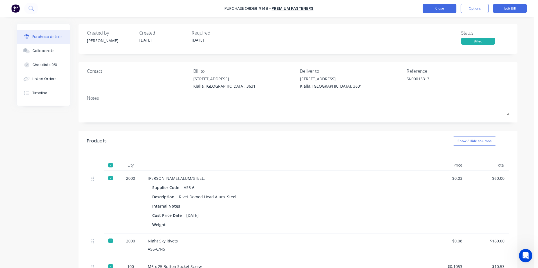
click at [447, 9] on button "Close" at bounding box center [440, 8] width 34 height 9
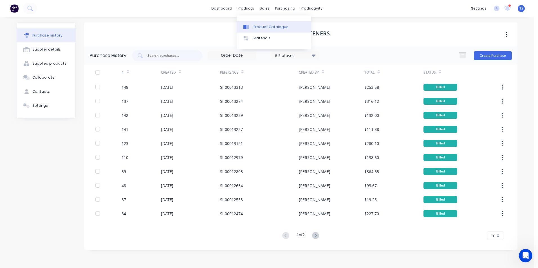
click at [259, 26] on div "Product Catalogue" at bounding box center [271, 26] width 35 height 5
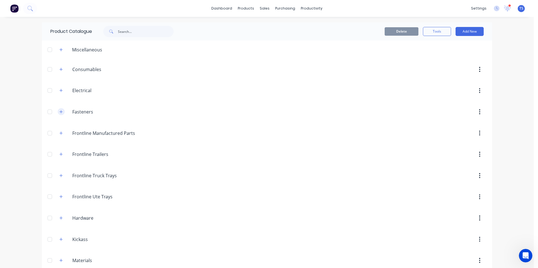
click at [60, 112] on icon "button" at bounding box center [60, 112] width 3 height 4
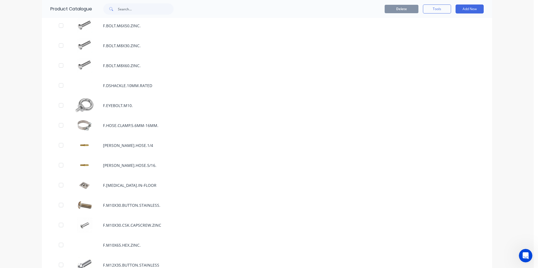
scroll to position [478, 0]
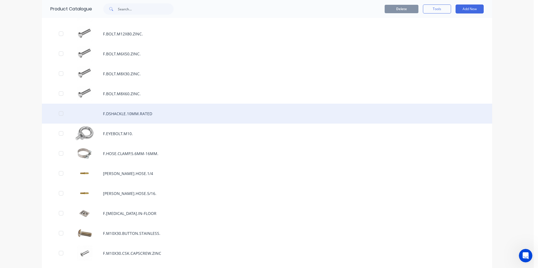
click at [122, 113] on div "F.DSHACKLE.10MM.RATED" at bounding box center [267, 114] width 450 height 20
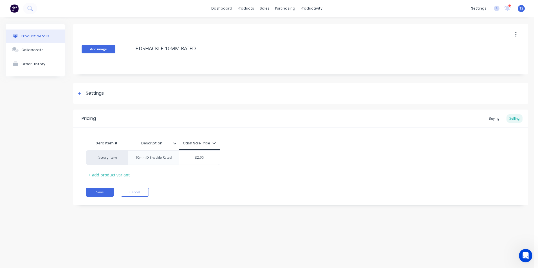
click at [103, 50] on button "Add image" at bounding box center [99, 49] width 34 height 8
click at [79, 93] on icon at bounding box center [79, 94] width 3 height 4
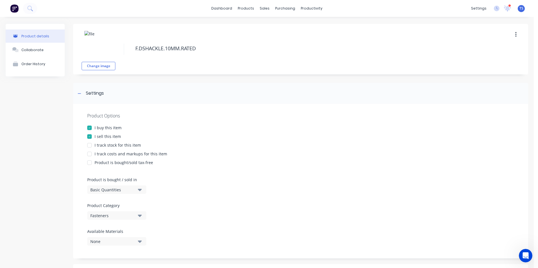
click at [89, 147] on div at bounding box center [89, 145] width 11 height 11
click at [89, 154] on div at bounding box center [89, 154] width 11 height 11
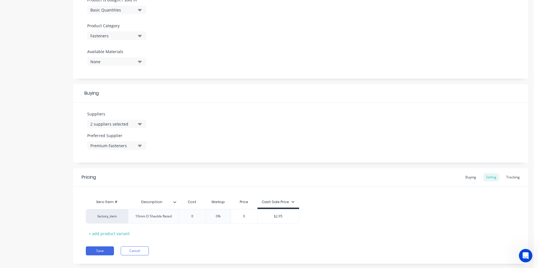
scroll to position [191, 0]
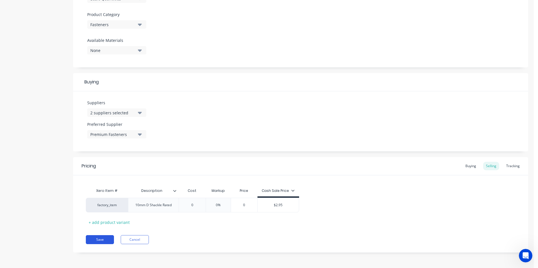
click at [105, 240] on button "Save" at bounding box center [100, 240] width 28 height 9
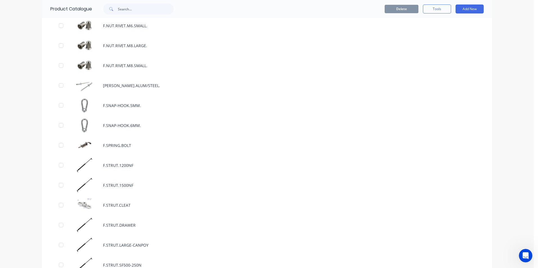
scroll to position [1097, 0]
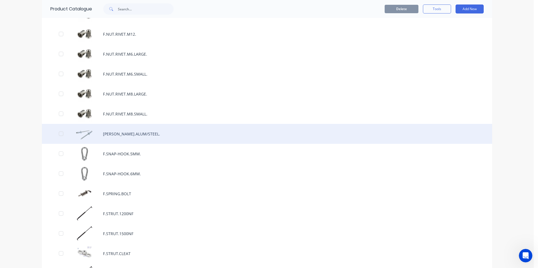
click at [119, 134] on div "[PERSON_NAME].ALUM/STEEL." at bounding box center [267, 134] width 450 height 20
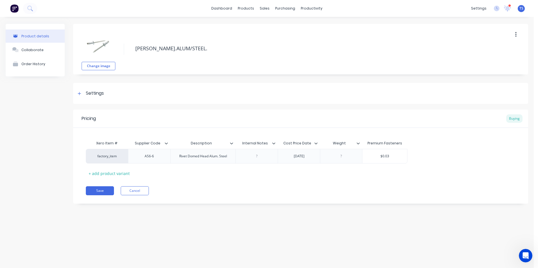
click at [517, 35] on button "button" at bounding box center [515, 35] width 13 height 10
click at [497, 49] on span "Duplicate" at bounding box center [495, 49] width 42 height 6
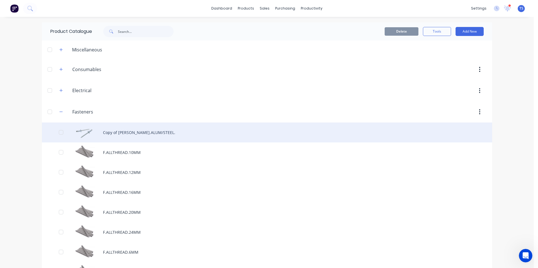
click at [136, 131] on div "Copy of [PERSON_NAME].ALUM/STEEL." at bounding box center [267, 133] width 450 height 20
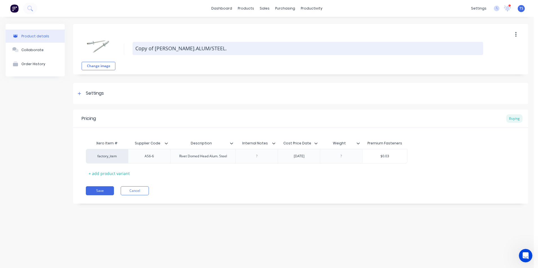
click at [155, 48] on textarea "Copy of [PERSON_NAME].ALUM/STEEL." at bounding box center [308, 48] width 351 height 13
type textarea "x"
type textarea "Copy ofF.RIVET.ALUM/STEEL."
type textarea "x"
type textarea "Copy oF.RIVET.ALUM/STEEL."
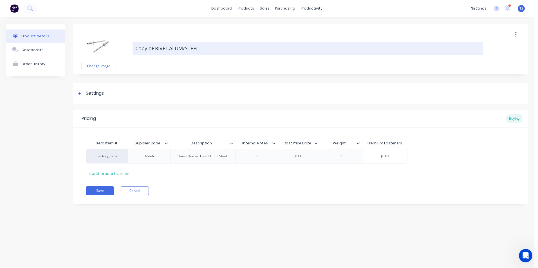
type textarea "x"
type textarea "Copy [PERSON_NAME].ALUM/STEEL."
type textarea "x"
type textarea "CopyF.RIVET.ALUM/STEEL."
type textarea "x"
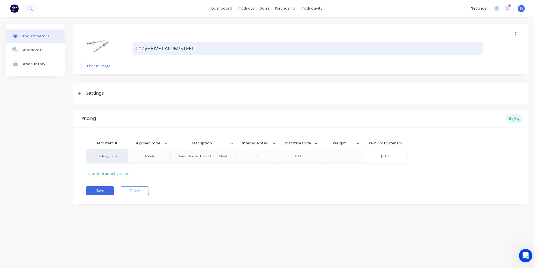
type textarea "CopF.RIVET.ALUM/STEEL."
type textarea "x"
type textarea "CoF.RIVET.ALUM/STEEL."
type textarea "x"
type textarea "CF.RIVET.ALUM/STEEL."
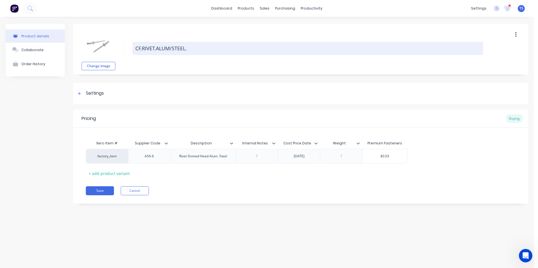
type textarea "x"
type textarea "[PERSON_NAME].ALUM/STEEL."
click at [183, 49] on textarea "[PERSON_NAME].ALUM/STEEL." at bounding box center [308, 48] width 351 height 13
type textarea "x"
type textarea "[PERSON_NAME].ALUM/STEE."
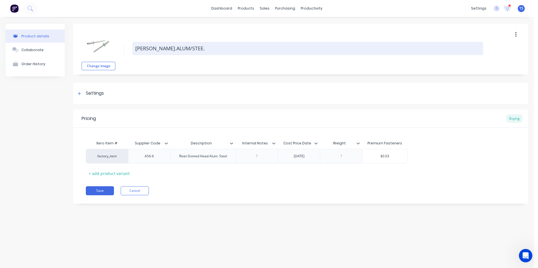
type textarea "x"
type textarea "[PERSON_NAME].ALUM/STE."
type textarea "x"
type textarea "[PERSON_NAME].ALUM/ST."
type textarea "x"
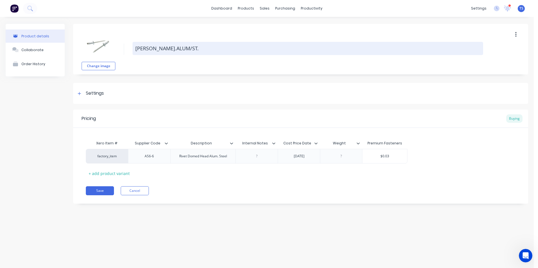
type textarea "[PERSON_NAME].ALUM/S."
type textarea "x"
type textarea "[PERSON_NAME].ALUM/."
type textarea "x"
type textarea "[PERSON_NAME].ALUM."
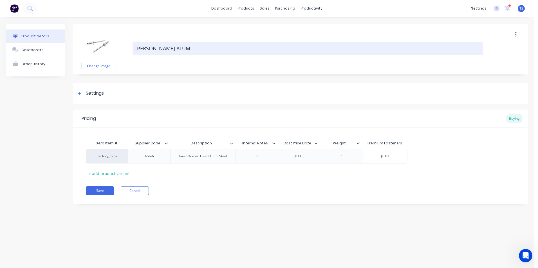
type textarea "x"
type textarea "[PERSON_NAME].ALU."
type textarea "x"
type textarea "[PERSON_NAME][DOMAIN_NAME]."
type textarea "x"
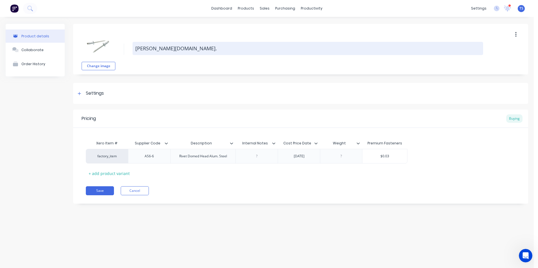
type textarea "[PERSON_NAME].A."
type textarea "x"
type textarea "[PERSON_NAME].."
type textarea "x"
type textarea "[PERSON_NAME].B."
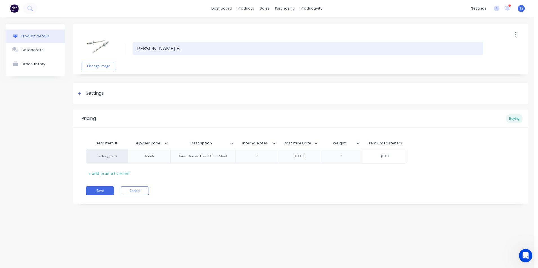
type textarea "x"
type textarea "[PERSON_NAME].BL."
type textarea "x"
type textarea "[PERSON_NAME].BLA."
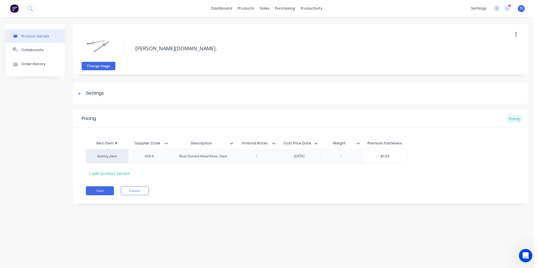
click at [101, 67] on button "Change image" at bounding box center [99, 66] width 34 height 8
click at [100, 65] on button "Change image" at bounding box center [99, 66] width 34 height 8
click at [156, 158] on div "AS6-6" at bounding box center [149, 156] width 28 height 7
click at [210, 157] on div "Rivet Domed Head Alum. Steel" at bounding box center [203, 156] width 57 height 7
drag, startPoint x: 307, startPoint y: 158, endPoint x: 294, endPoint y: 158, distance: 13.5
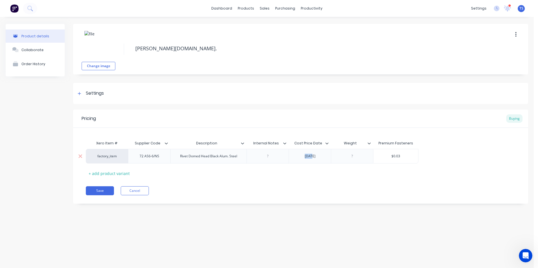
click at [294, 158] on div "[DATE]" at bounding box center [310, 156] width 42 height 15
click at [313, 157] on div "[DATE]" at bounding box center [310, 156] width 28 height 7
drag, startPoint x: 319, startPoint y: 156, endPoint x: 303, endPoint y: 157, distance: 16.6
click at [303, 157] on div "[DATE]" at bounding box center [310, 156] width 28 height 7
click at [404, 156] on input "$0.03" at bounding box center [395, 156] width 45 height 5
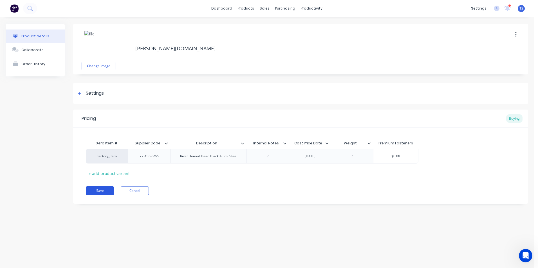
click at [105, 191] on button "Save" at bounding box center [100, 191] width 28 height 9
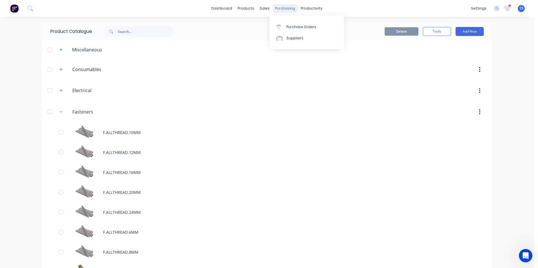
click at [282, 7] on div "purchasing" at bounding box center [285, 8] width 26 height 8
click at [295, 28] on div "Purchase Orders" at bounding box center [301, 26] width 30 height 5
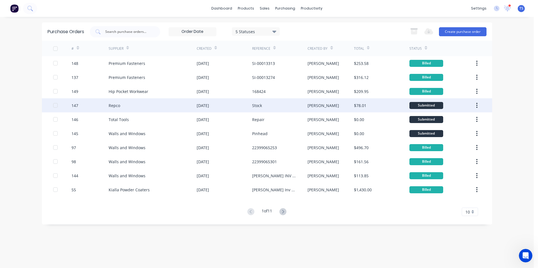
click at [116, 106] on div "Repco" at bounding box center [115, 106] width 12 height 6
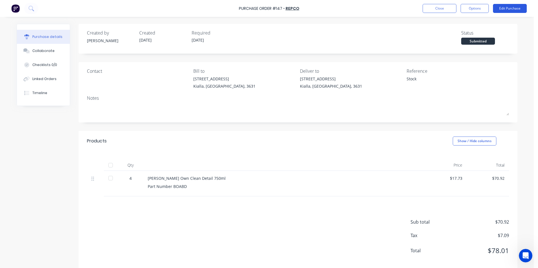
click at [507, 8] on button "Edit Purchase" at bounding box center [510, 8] width 34 height 9
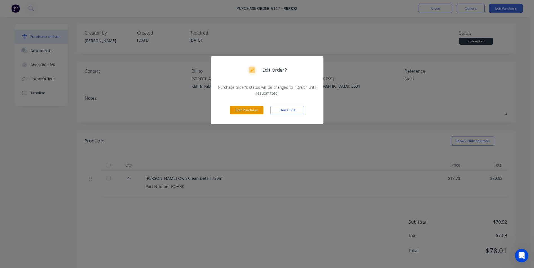
click at [255, 109] on button "Edit Purchase" at bounding box center [247, 110] width 34 height 8
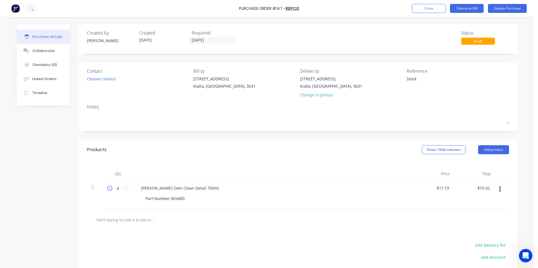
click at [107, 189] on icon at bounding box center [109, 188] width 5 height 5
click at [508, 6] on button "Update Purchase" at bounding box center [507, 8] width 39 height 9
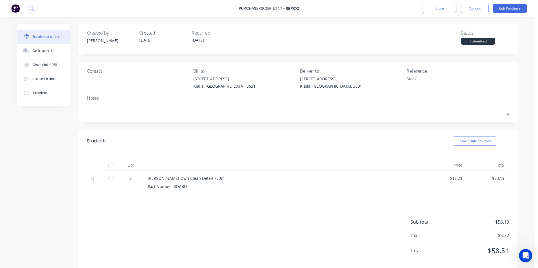
click at [108, 179] on div at bounding box center [110, 178] width 11 height 11
click at [443, 8] on button "Close" at bounding box center [440, 8] width 34 height 9
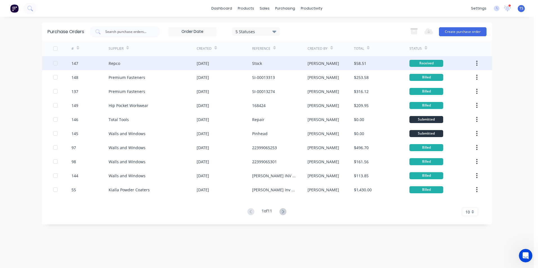
click at [124, 62] on div "Repco" at bounding box center [153, 63] width 88 height 14
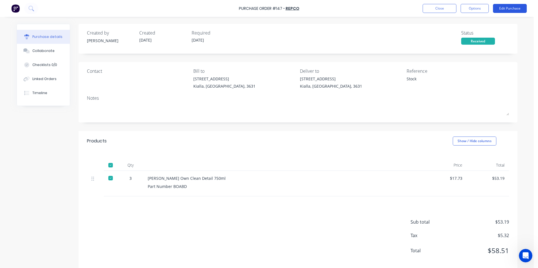
click at [517, 8] on button "Edit Purchase" at bounding box center [510, 8] width 34 height 9
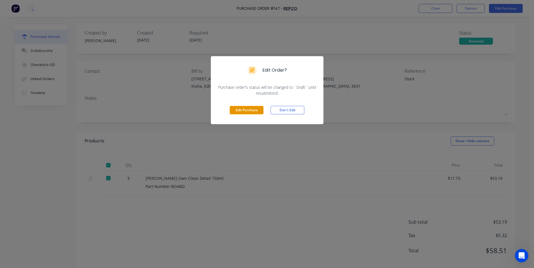
click at [255, 110] on button "Edit Purchase" at bounding box center [247, 110] width 34 height 8
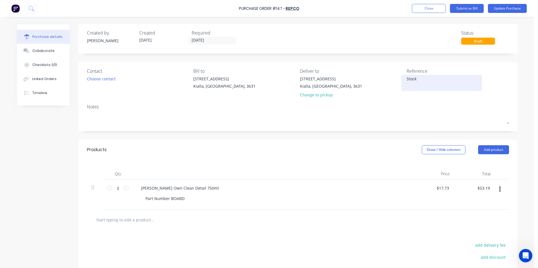
drag, startPoint x: 416, startPoint y: 79, endPoint x: 402, endPoint y: 81, distance: 14.4
click at [407, 81] on div "Stock" at bounding box center [442, 83] width 70 height 14
drag, startPoint x: 414, startPoint y: 78, endPoint x: 405, endPoint y: 77, distance: 9.2
click at [407, 77] on textarea "Stock" at bounding box center [442, 82] width 70 height 13
drag, startPoint x: 207, startPoint y: 39, endPoint x: 193, endPoint y: 44, distance: 15.4
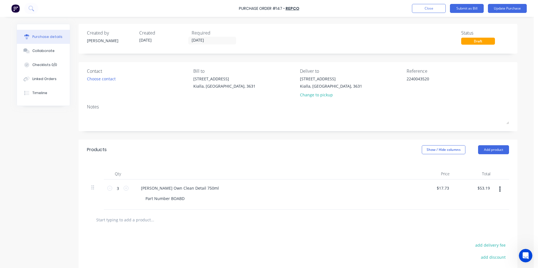
click at [185, 38] on div "Created by [PERSON_NAME] Created [DATE] Required [DATE]" at bounding box center [163, 37] width 153 height 15
click at [210, 40] on input "[DATE]" at bounding box center [212, 40] width 47 height 7
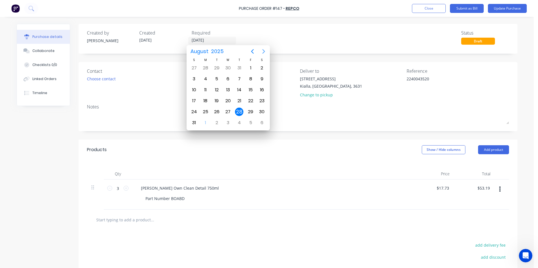
click at [264, 50] on icon "Next page" at bounding box center [263, 51] width 3 height 5
click at [237, 100] on div "25" at bounding box center [239, 101] width 8 height 8
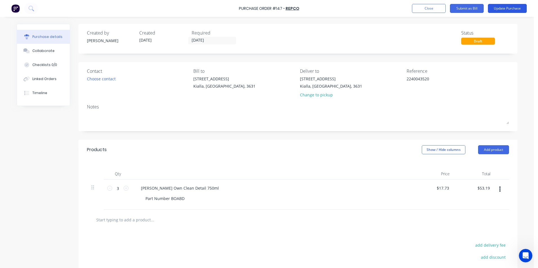
click at [501, 8] on button "Update Purchase" at bounding box center [507, 8] width 39 height 9
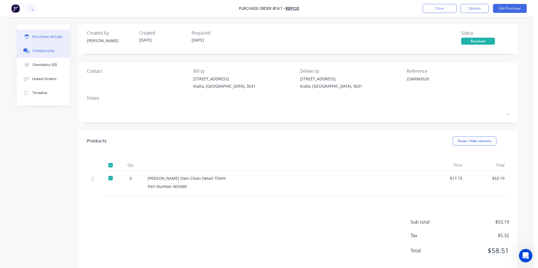
click at [42, 49] on div "Collaborate" at bounding box center [43, 50] width 22 height 5
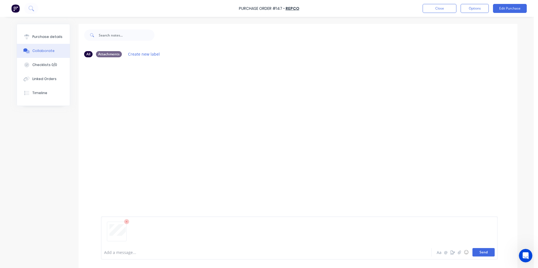
click at [487, 254] on button "Send" at bounding box center [483, 252] width 22 height 8
click at [35, 34] on div "Purchase details" at bounding box center [47, 36] width 30 height 5
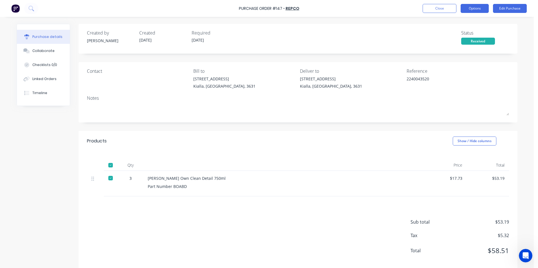
click at [474, 9] on button "Options" at bounding box center [475, 8] width 28 height 9
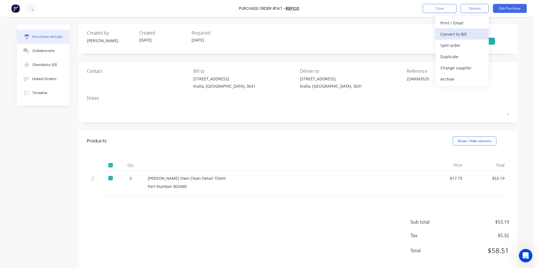
click at [462, 35] on div "Convert to Bill" at bounding box center [461, 34] width 43 height 8
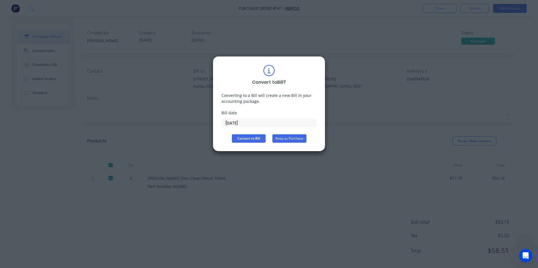
click at [292, 141] on button "Keep as Purchase" at bounding box center [289, 139] width 34 height 8
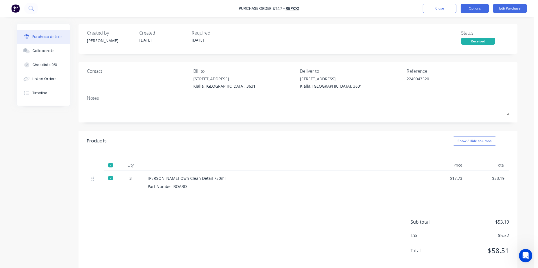
click at [475, 8] on button "Options" at bounding box center [475, 8] width 28 height 9
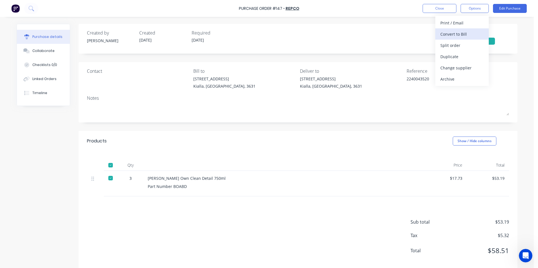
click at [454, 35] on div "Convert to Bill" at bounding box center [461, 34] width 43 height 8
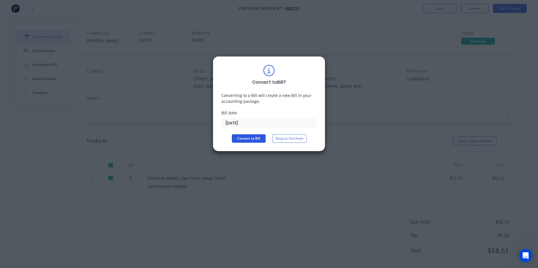
click at [251, 139] on button "Convert to Bill" at bounding box center [249, 139] width 34 height 8
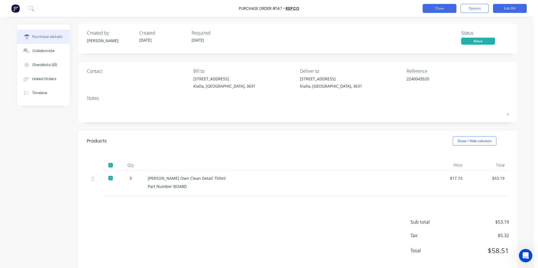
click at [437, 10] on button "Close" at bounding box center [440, 8] width 34 height 9
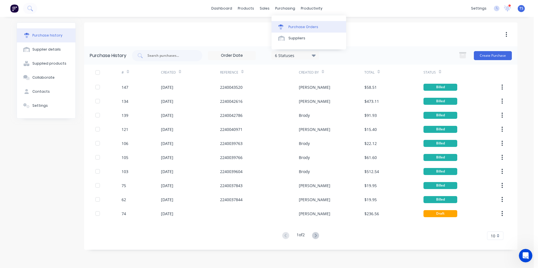
click at [293, 27] on div "Purchase Orders" at bounding box center [303, 26] width 30 height 5
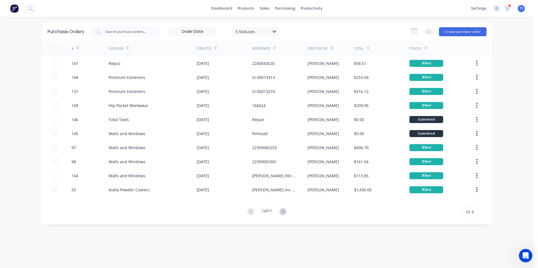
click at [275, 31] on icon at bounding box center [274, 32] width 4 height 2
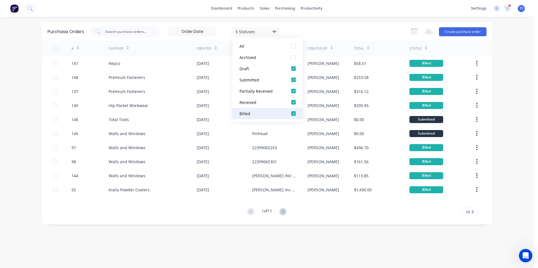
click at [293, 115] on div at bounding box center [293, 113] width 11 height 11
click at [417, 243] on div "Purchase Orders 4 Statuses 4 Statuses Export to Excel (XLSX) Create purchase or…" at bounding box center [267, 143] width 450 height 240
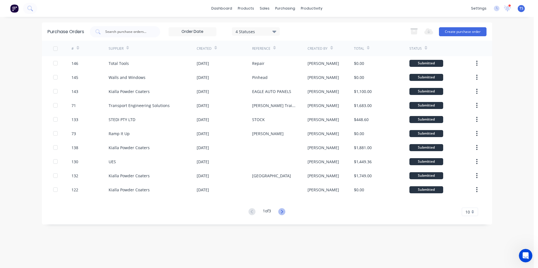
click at [284, 210] on icon at bounding box center [281, 212] width 7 height 7
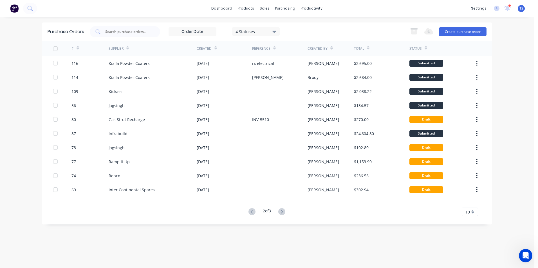
click at [284, 210] on icon at bounding box center [281, 212] width 7 height 7
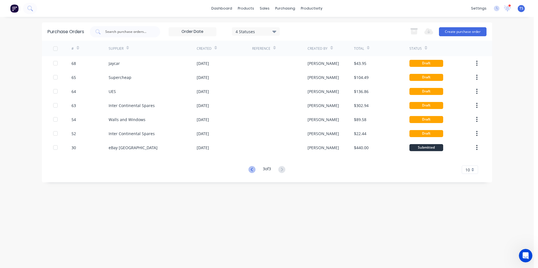
click at [253, 170] on icon at bounding box center [251, 169] width 7 height 7
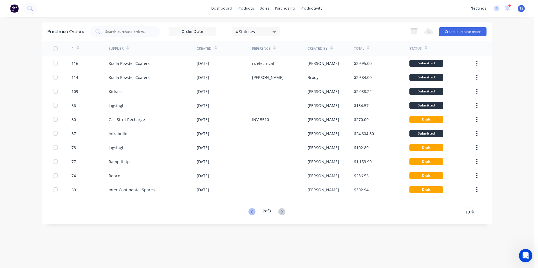
click at [249, 211] on icon at bounding box center [251, 212] width 7 height 7
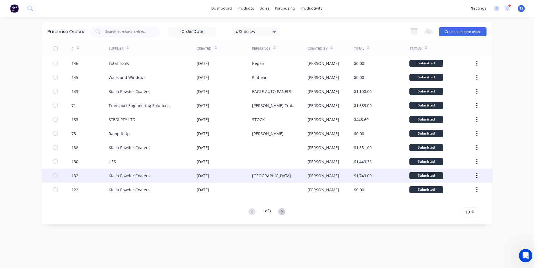
click at [126, 176] on div "Kialla Powder Coaters" at bounding box center [129, 176] width 41 height 6
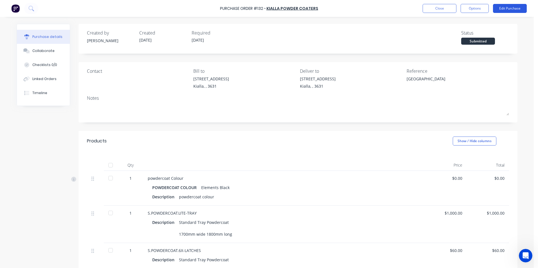
click at [509, 7] on button "Edit Purchase" at bounding box center [510, 8] width 34 height 9
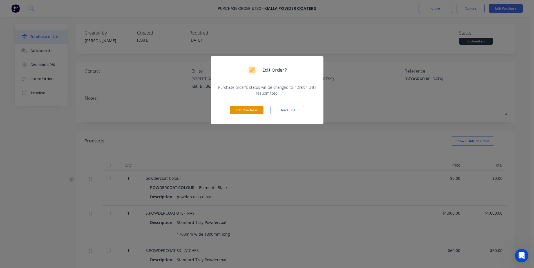
click at [252, 112] on button "Edit Purchase" at bounding box center [247, 110] width 34 height 8
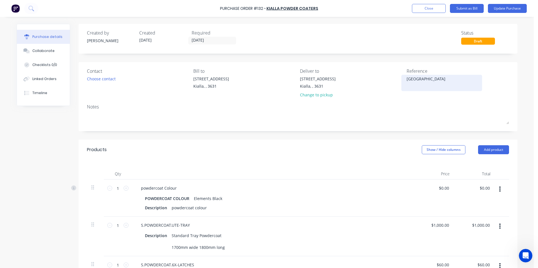
click at [428, 80] on textarea "[GEOGRAPHIC_DATA]" at bounding box center [442, 82] width 70 height 13
